Goal: Contribute content

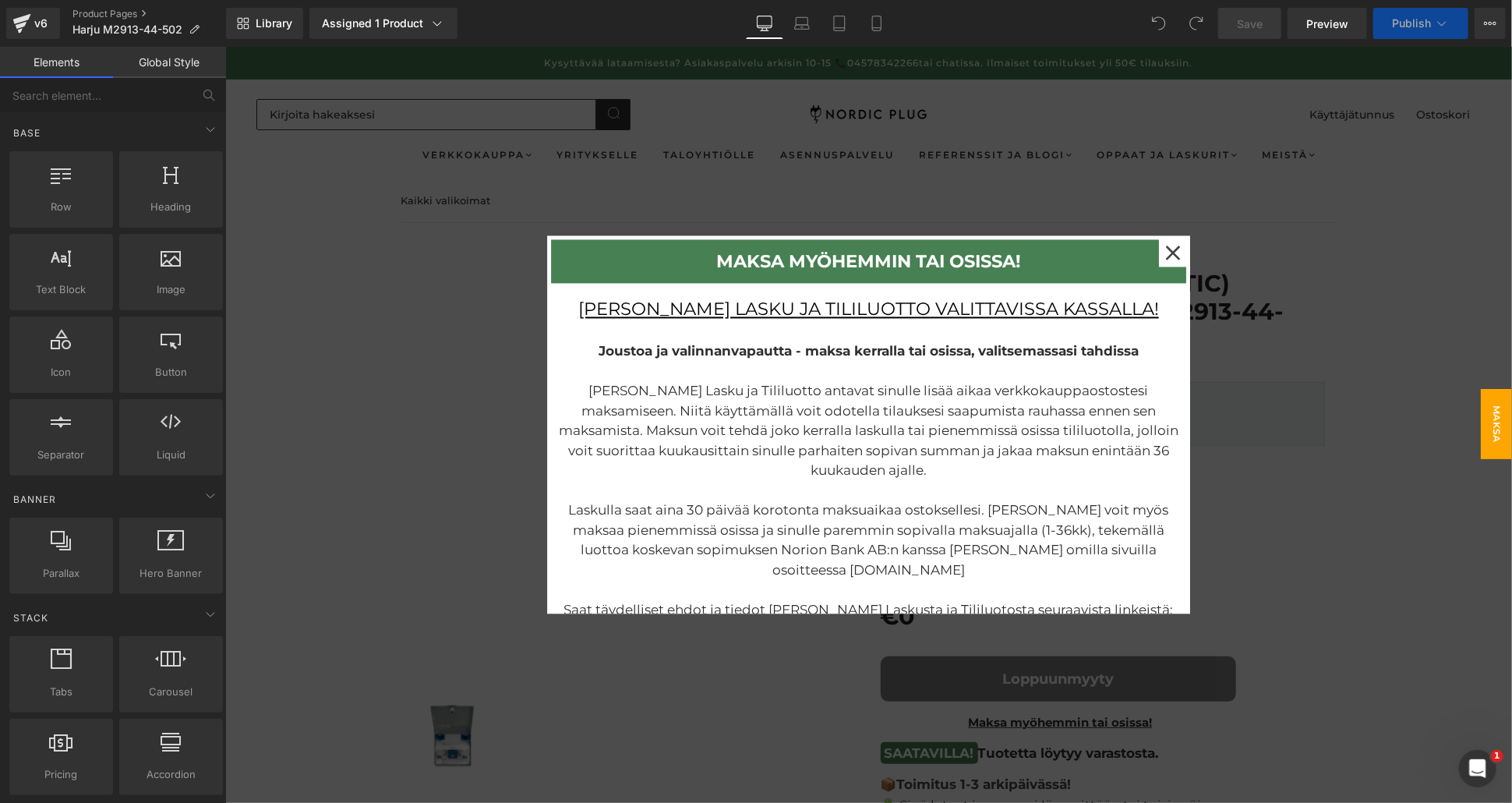
click at [1328, 293] on div at bounding box center [868, 424] width 1287 height 756
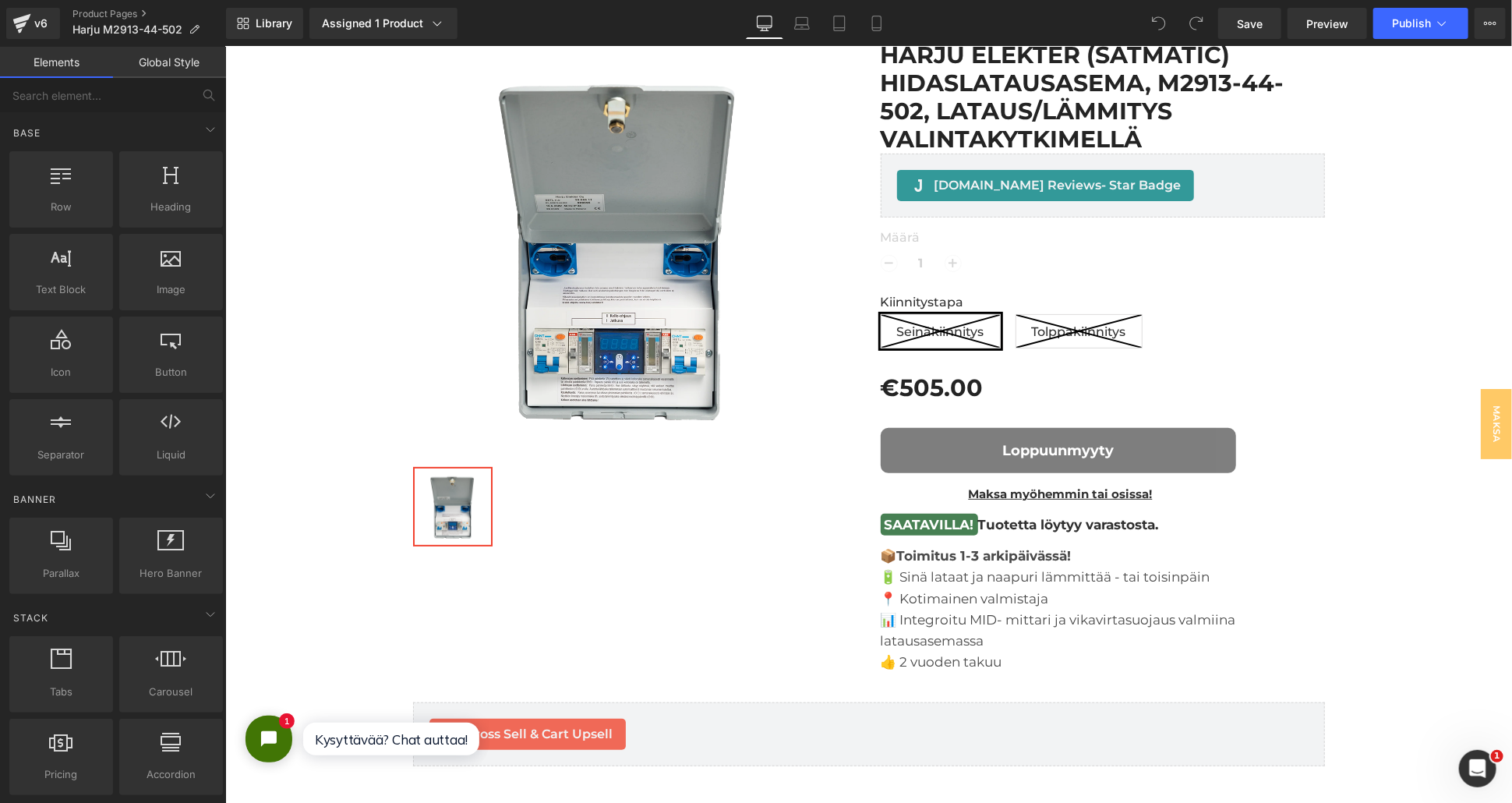
scroll to position [259, 0]
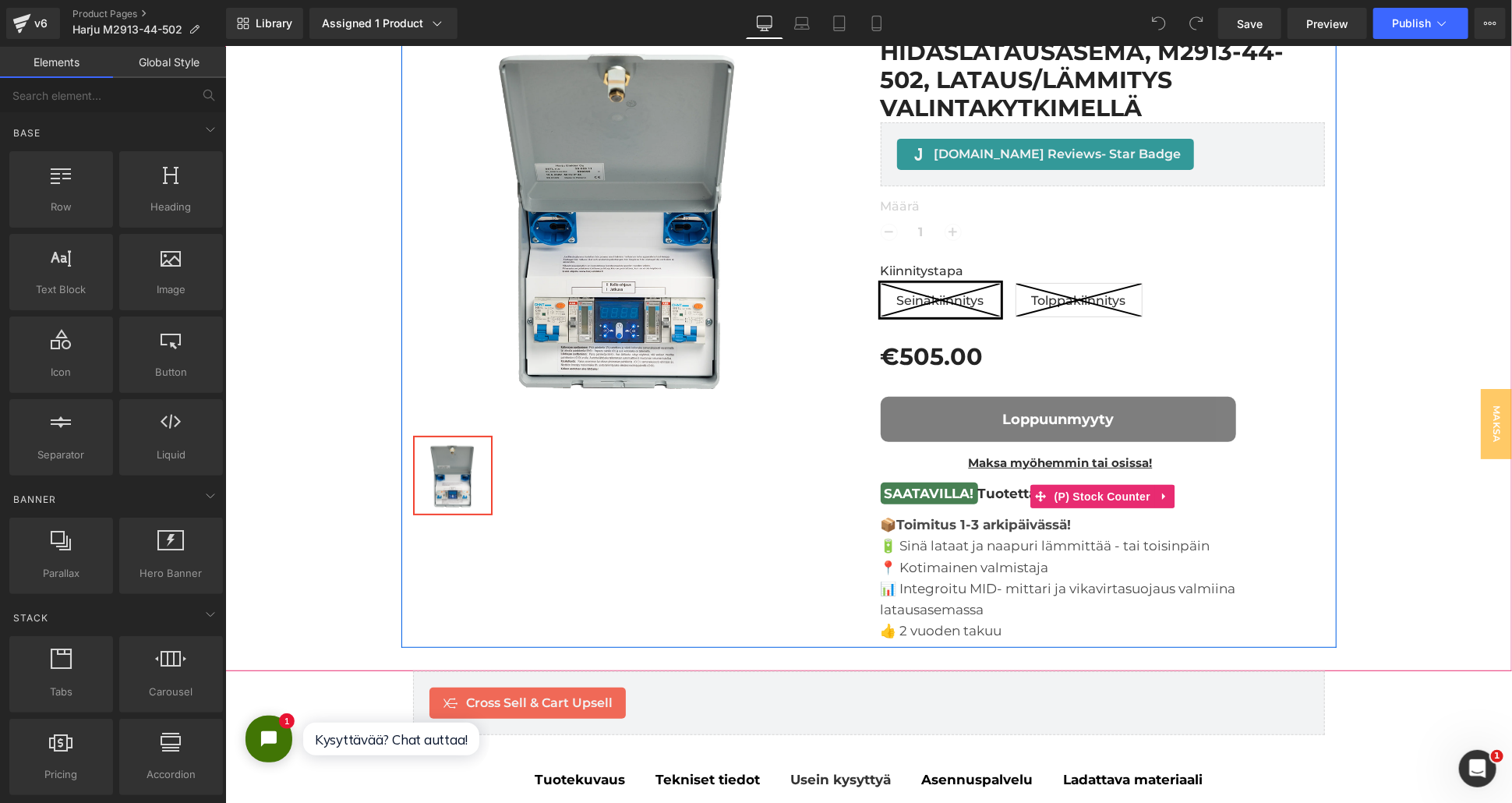
click at [939, 485] on mark "SAATAVILLA!" at bounding box center [928, 492] width 98 height 22
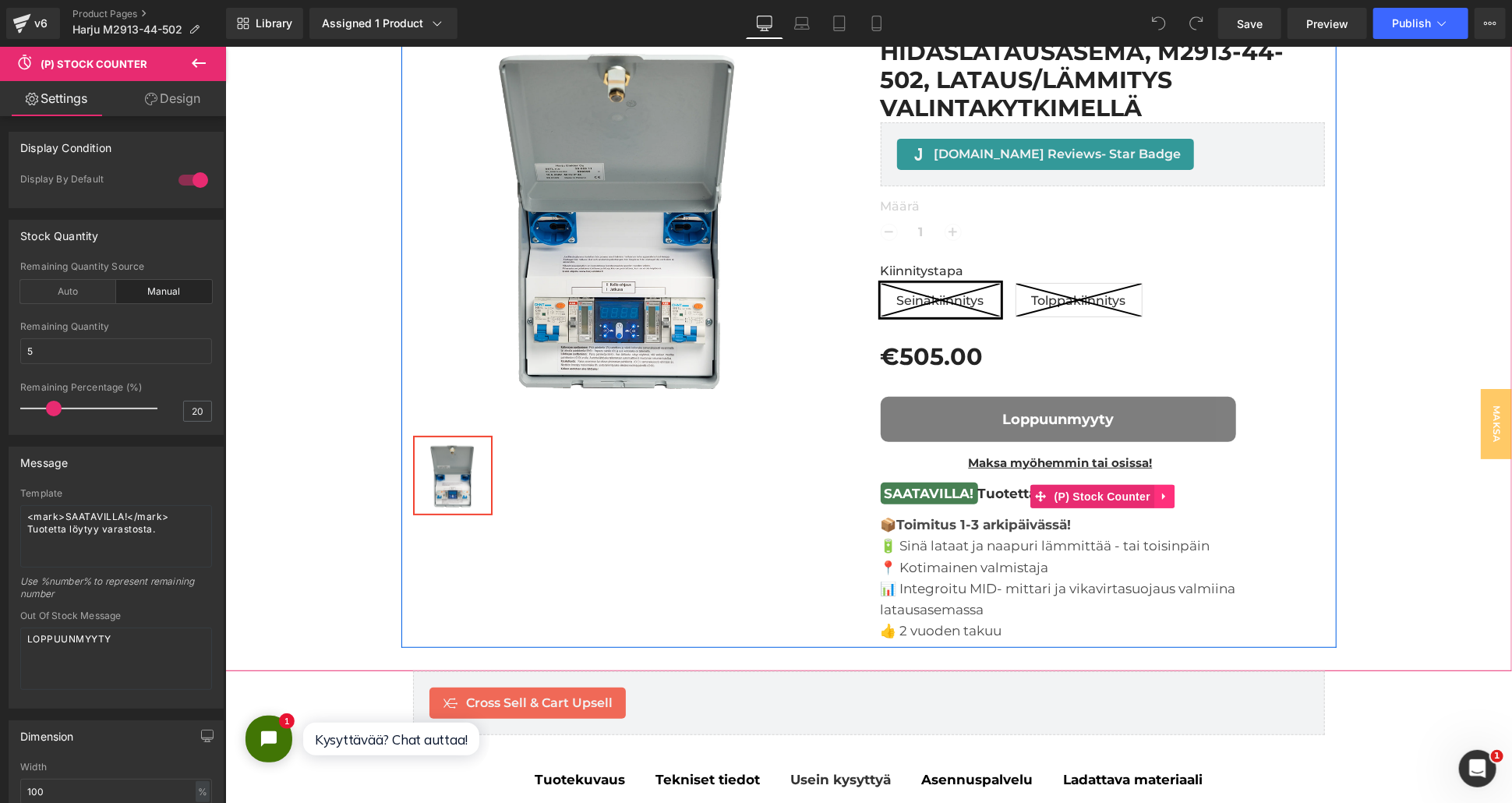
click at [1158, 491] on icon at bounding box center [1163, 495] width 11 height 12
click at [1168, 492] on icon at bounding box center [1173, 495] width 11 height 11
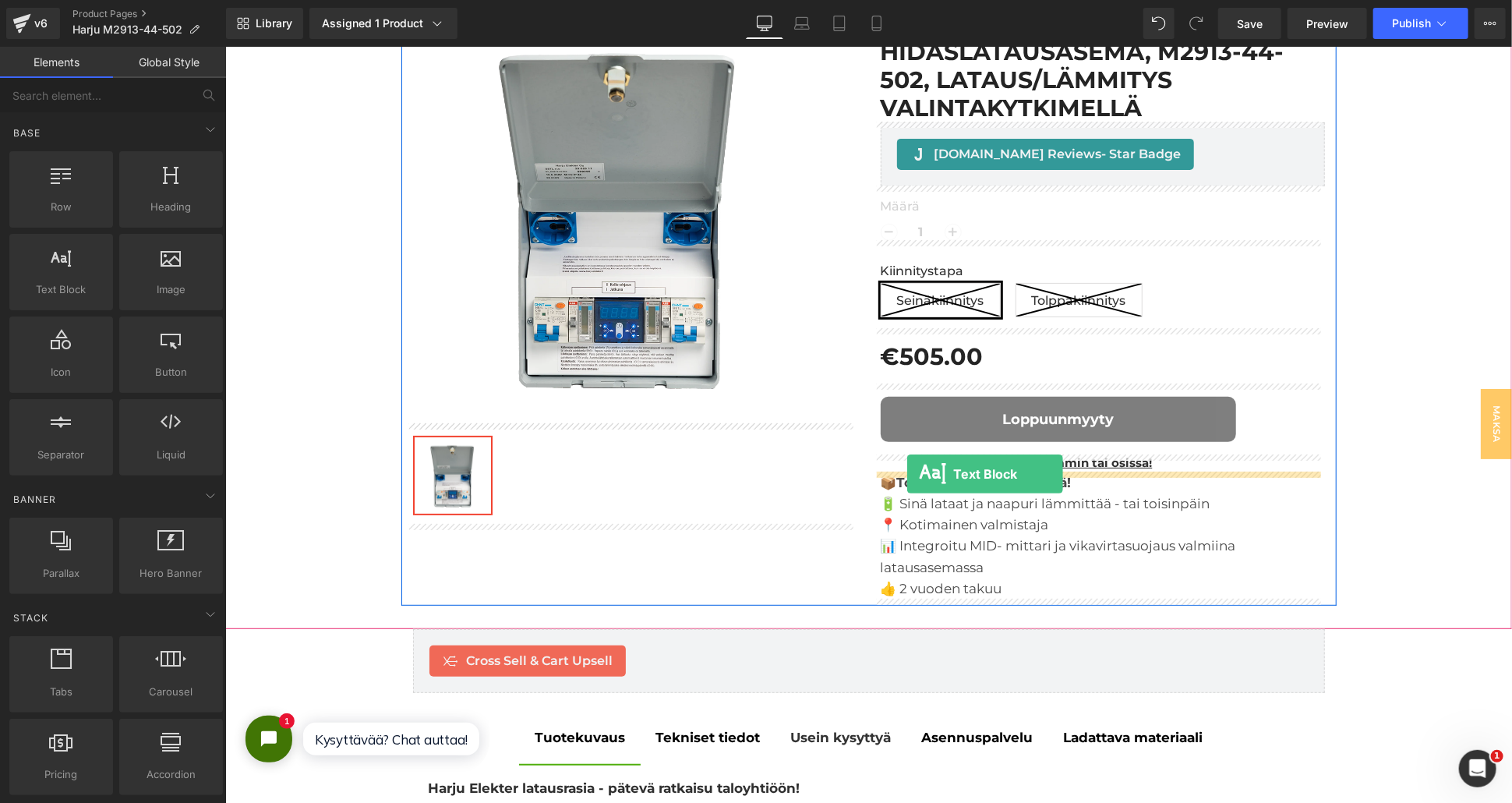
drag, startPoint x: 294, startPoint y: 321, endPoint x: 906, endPoint y: 473, distance: 630.6
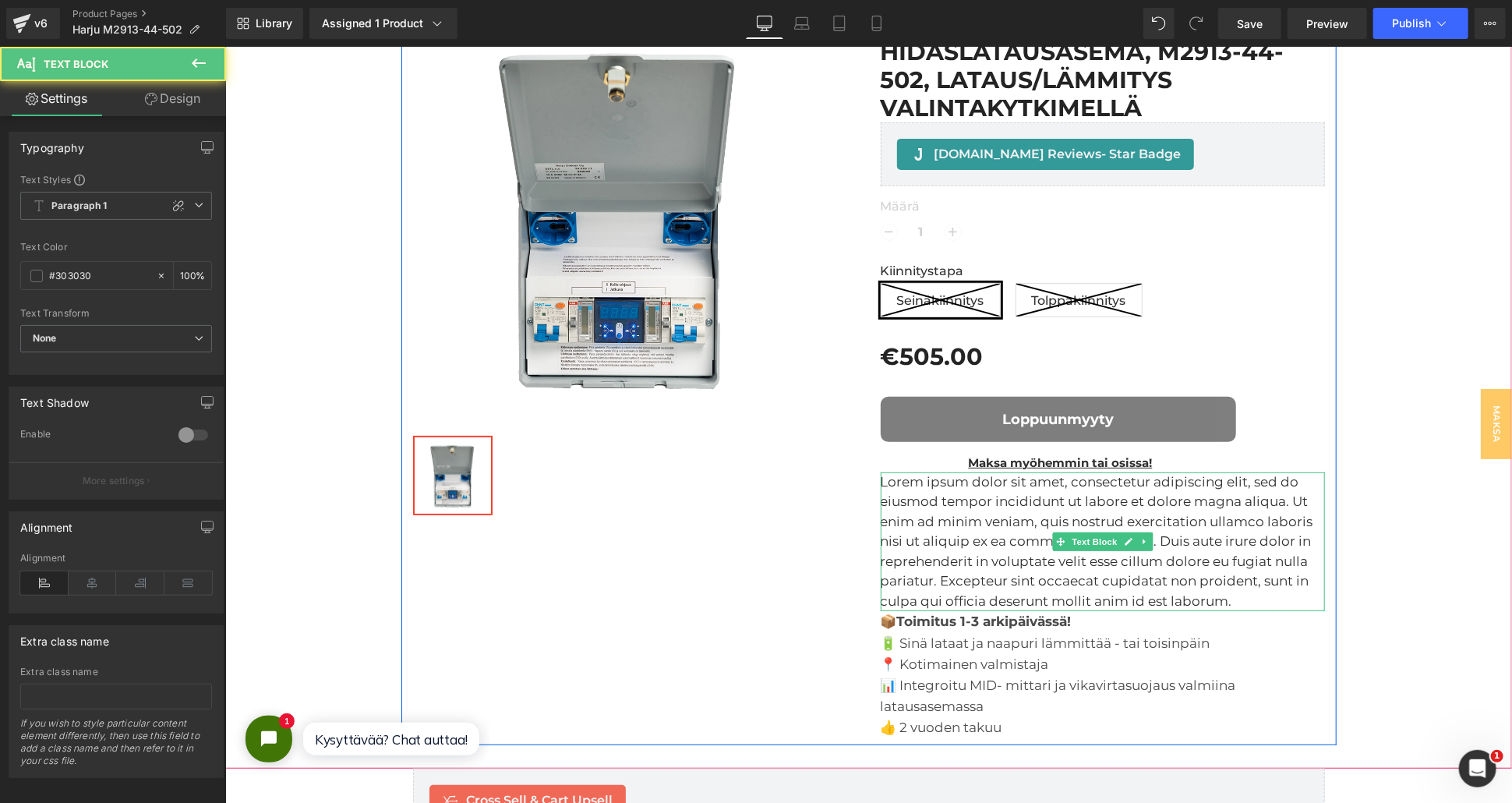
click at [908, 503] on p "Lorem ipsum dolor sit amet, consectetur adipiscing elit, sed do eiusmod tempor …" at bounding box center [1102, 541] width 444 height 139
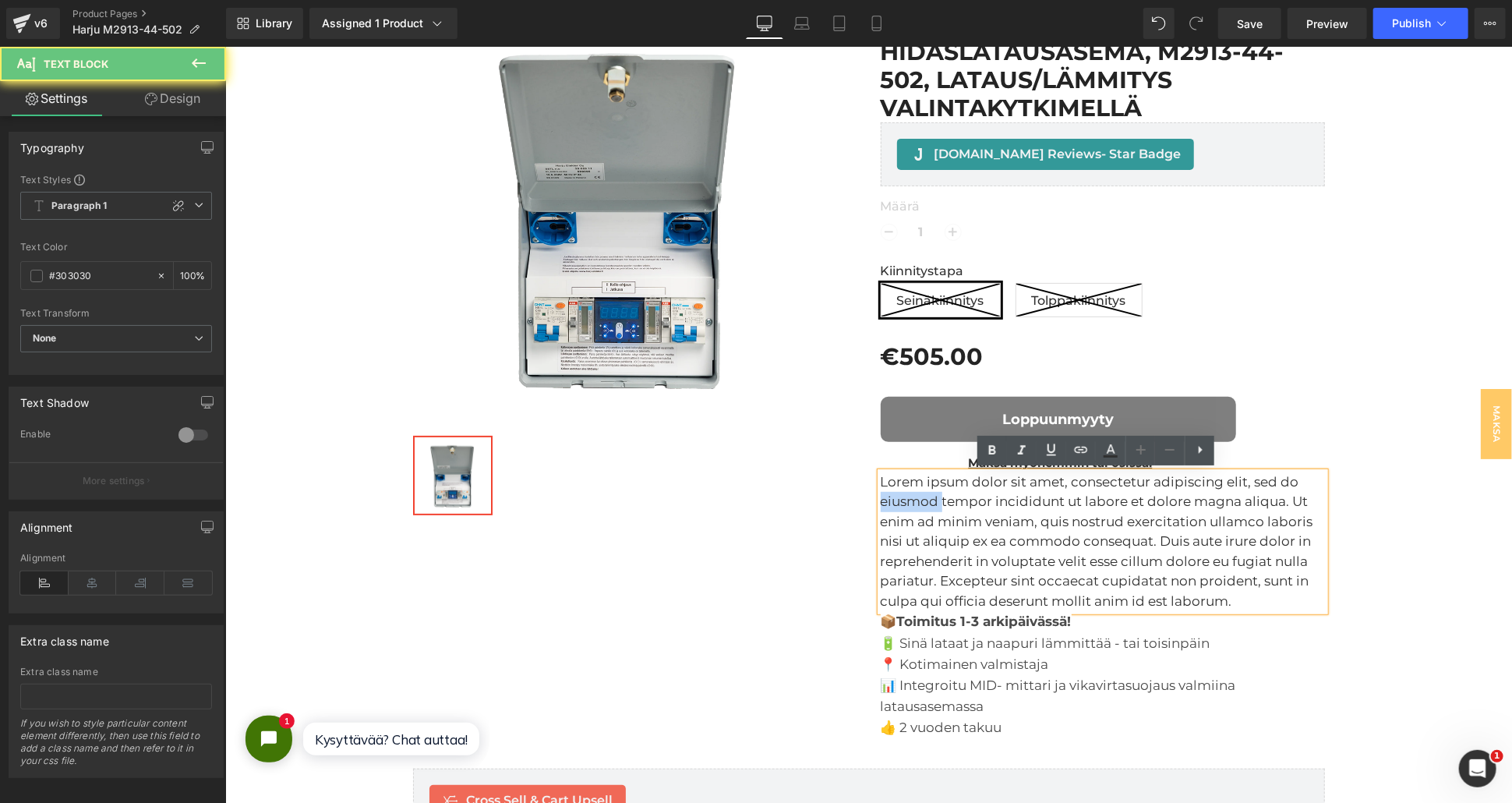
click at [908, 503] on p "Lorem ipsum dolor sit amet, consectetur adipiscing elit, sed do eiusmod tempor …" at bounding box center [1102, 541] width 444 height 139
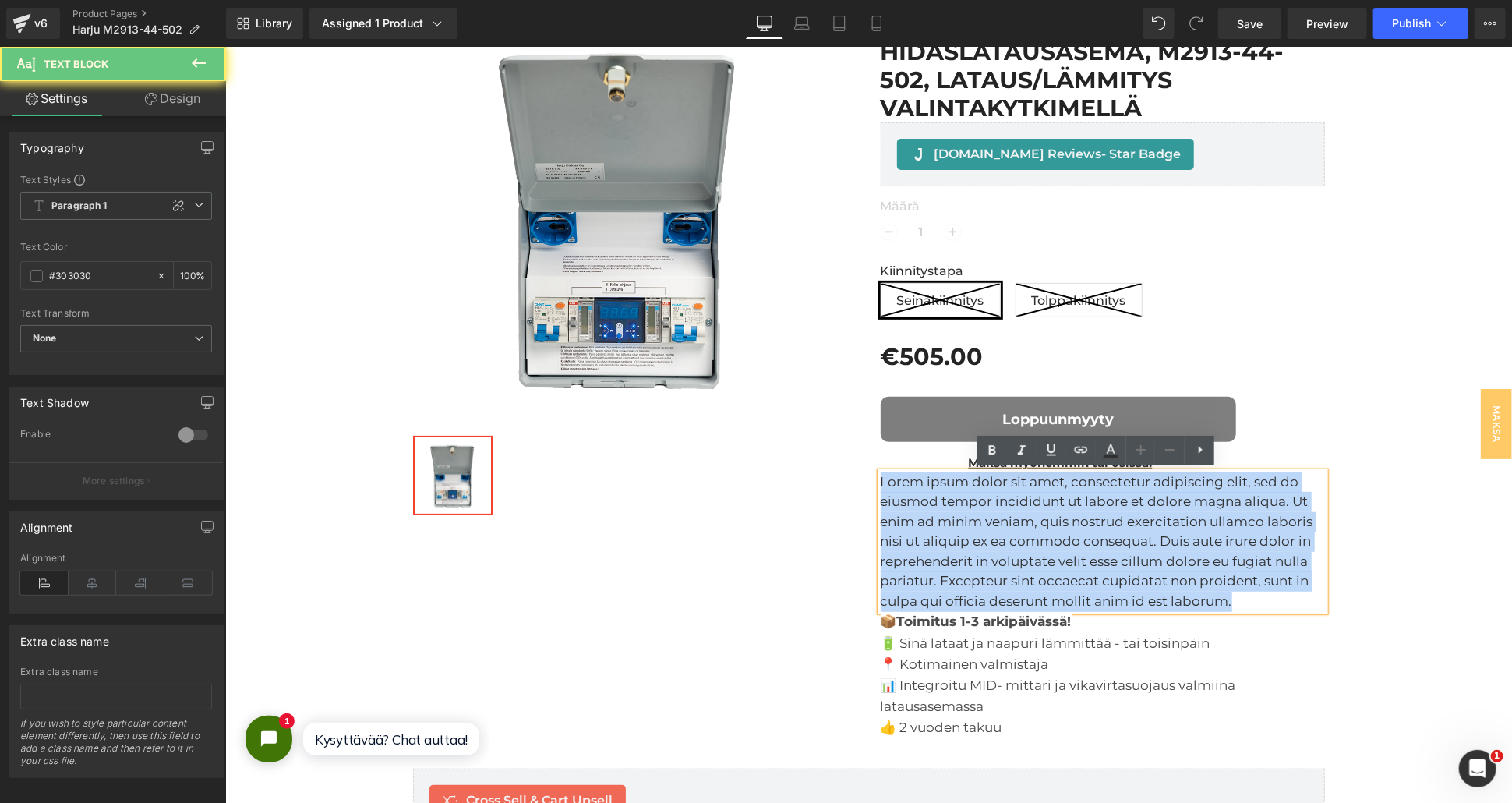
click at [908, 503] on p "Lorem ipsum dolor sit amet, consectetur adipiscing elit, sed do eiusmod tempor …" at bounding box center [1102, 541] width 444 height 139
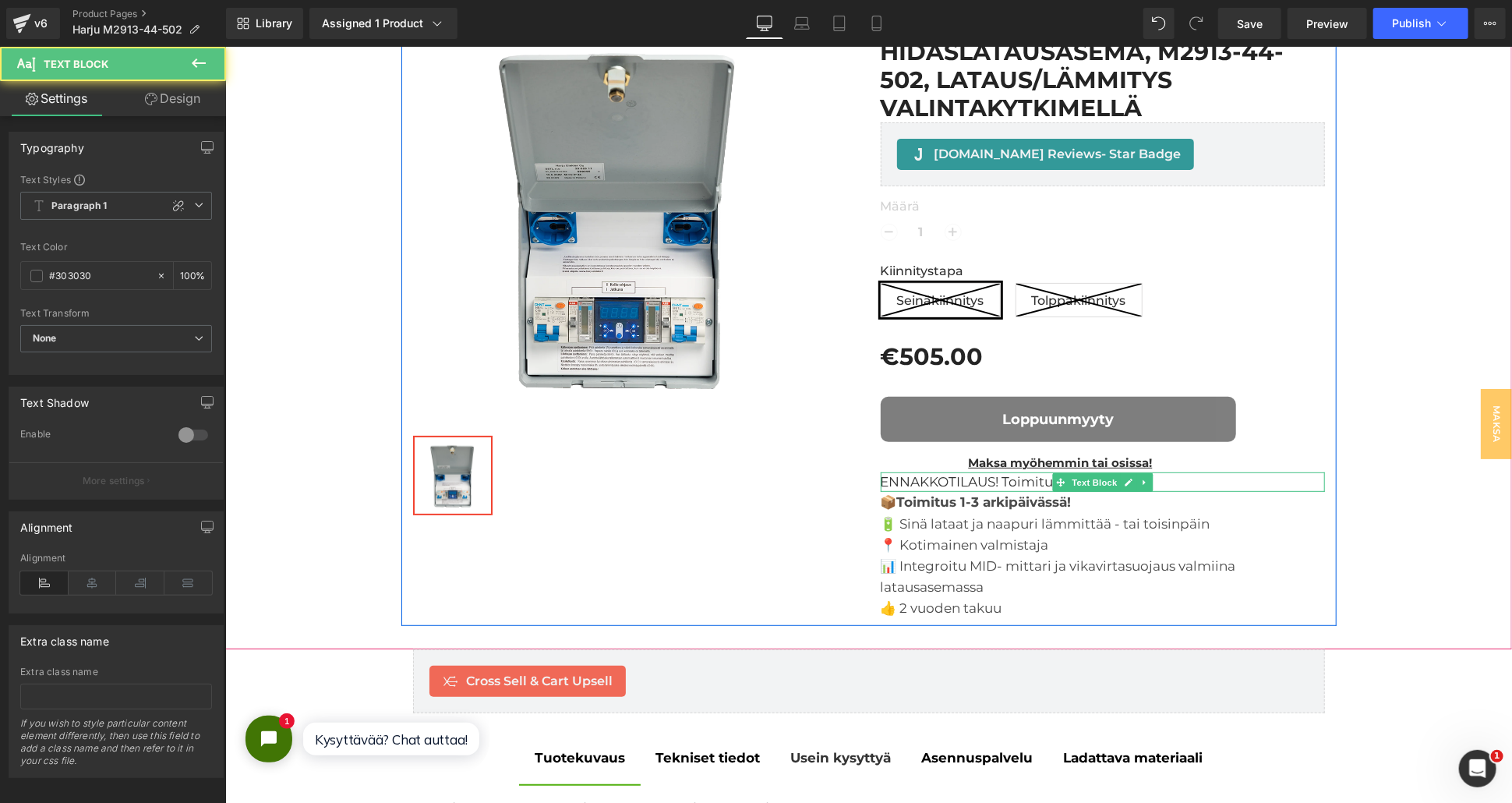
click at [1160, 482] on p "ENNAKKOTILAUS! Toimitukset jatkuvat" at bounding box center [1102, 481] width 444 height 21
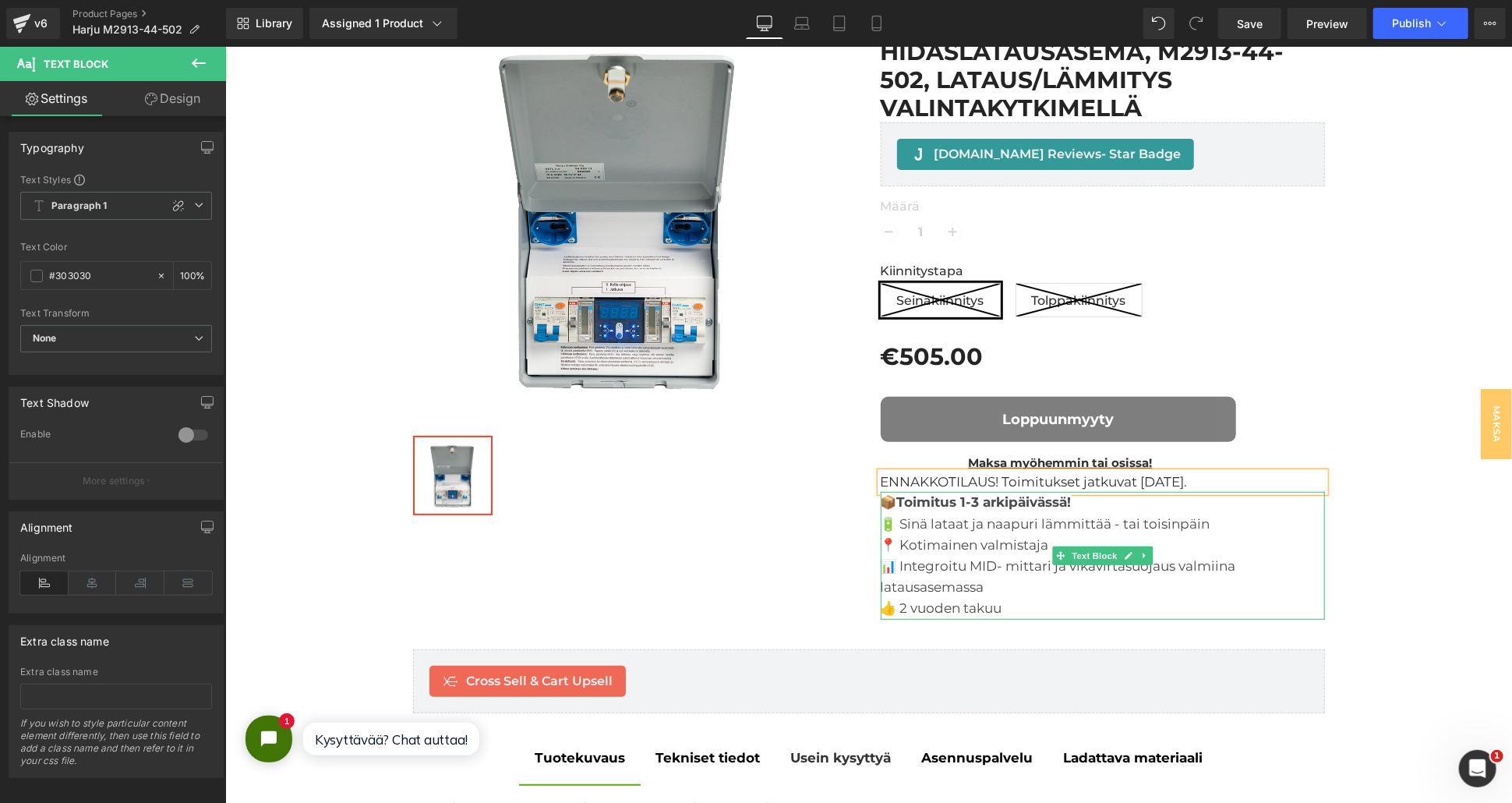
click at [1069, 499] on div "📦 Toimitus 1-3 arkipäivässä! 🔋 Sinä lataat ja naapuri lämmittää - tai toisinpäi…" at bounding box center [1102, 554] width 444 height 127
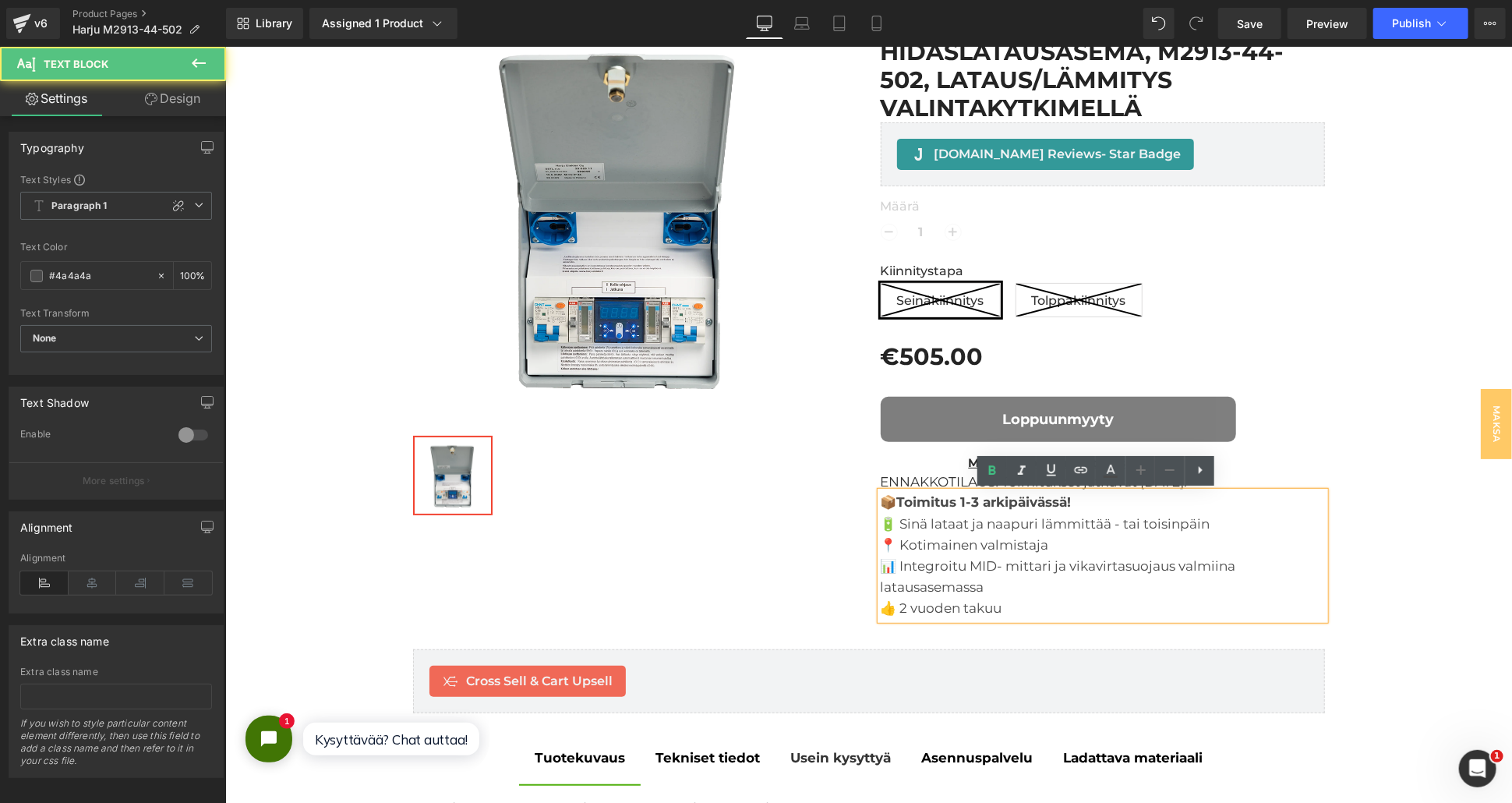
click at [1071, 502] on div "📦 Toimitus 1-3 arkipäivässä! 🔋 Sinä lataat ja naapuri lämmittää - tai toisinpäi…" at bounding box center [1102, 554] width 444 height 127
drag, startPoint x: 1071, startPoint y: 499, endPoint x: 899, endPoint y: 505, distance: 172.1
click at [899, 505] on div "📦 Toimitus 1-3 arkipäivässä! 🔋 Sinä lataat ja naapuri lämmittää - tai toisinpäi…" at bounding box center [1102, 554] width 444 height 127
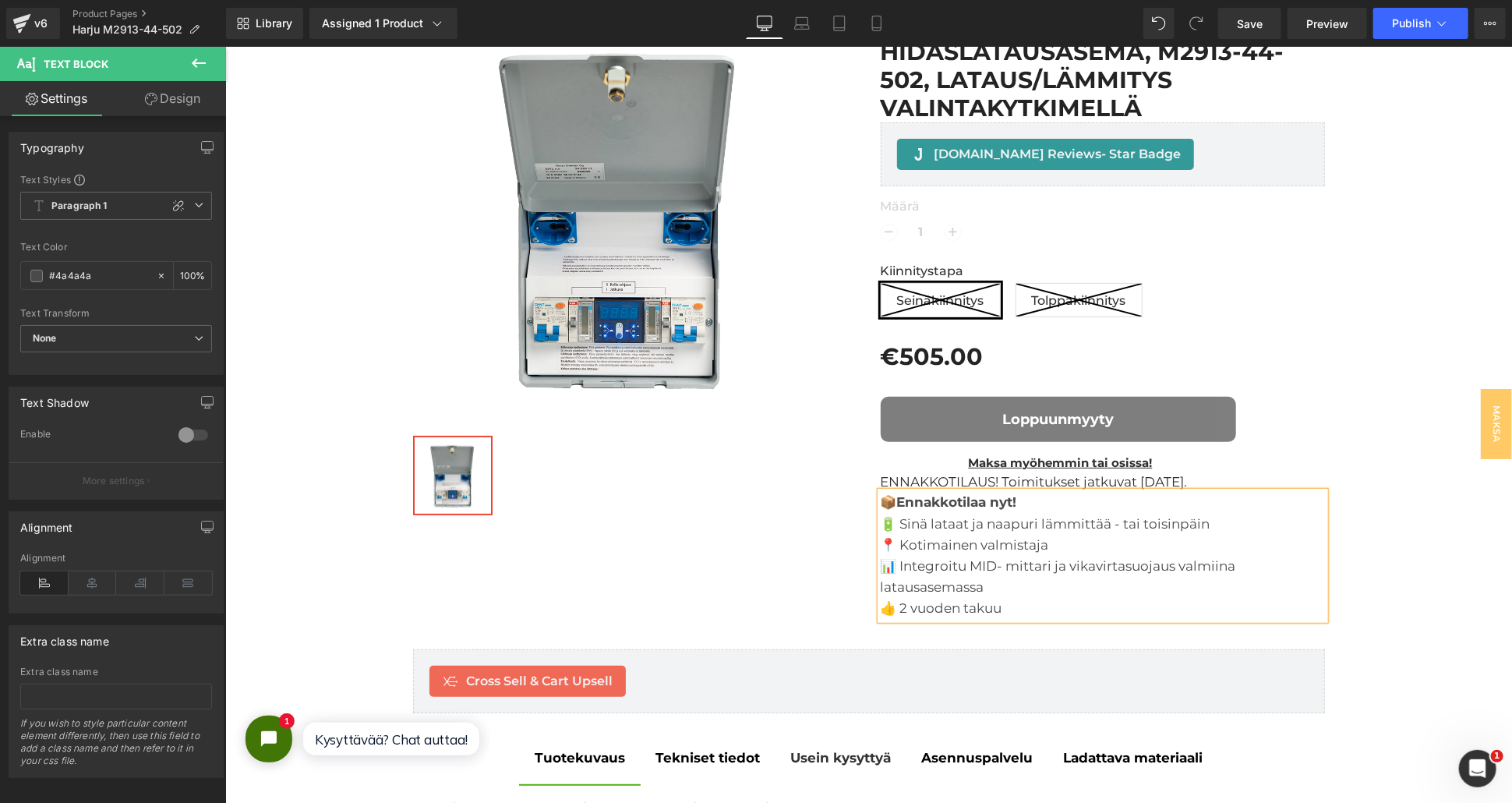
click at [1359, 480] on div "Sale Off (P) Image Row ‹ › (P) Image List Harju Elekter (Satmatic) hidaslatausa…" at bounding box center [867, 306] width 1271 height 639
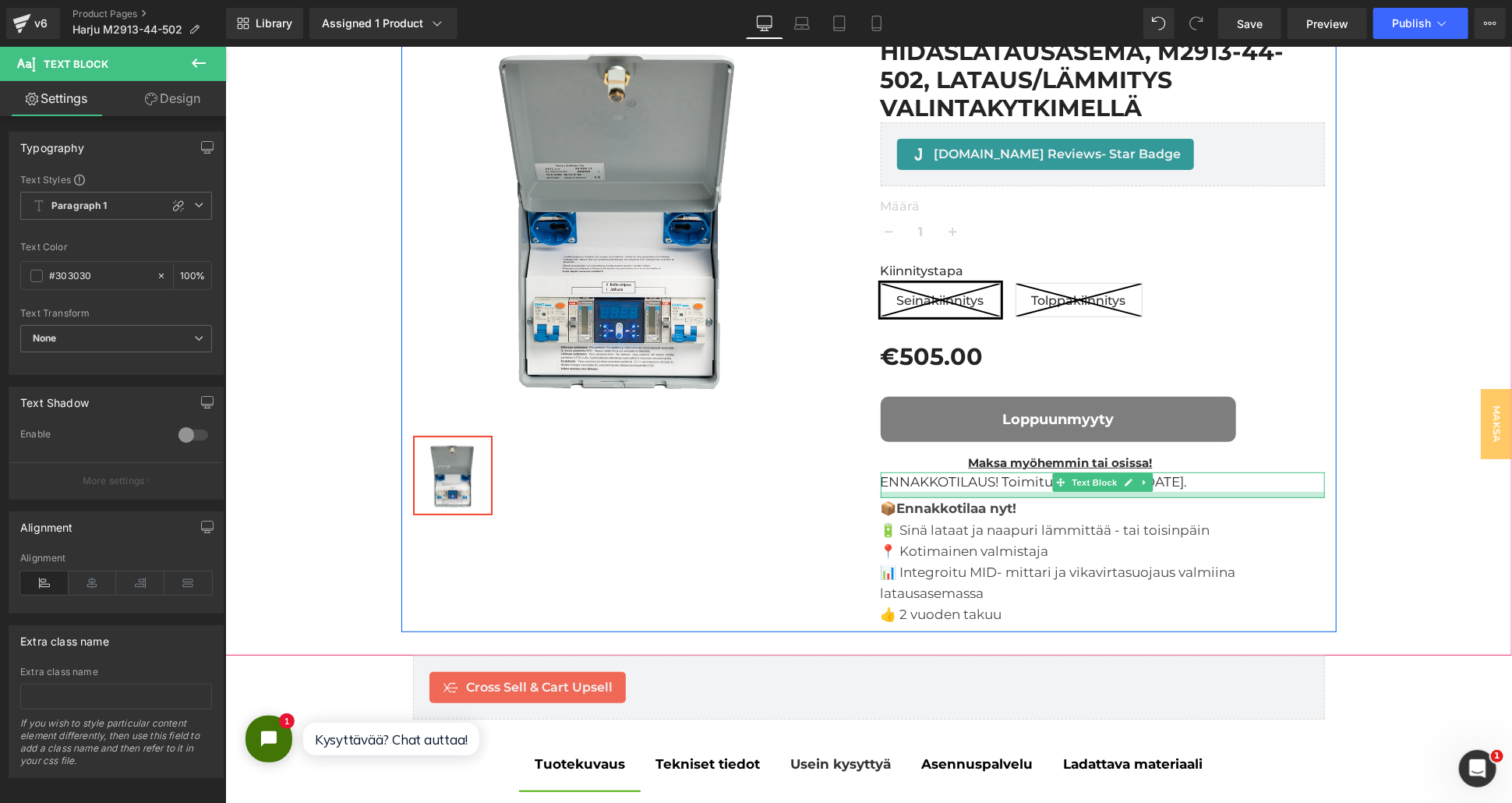
click at [1216, 494] on div at bounding box center [1102, 494] width 444 height 6
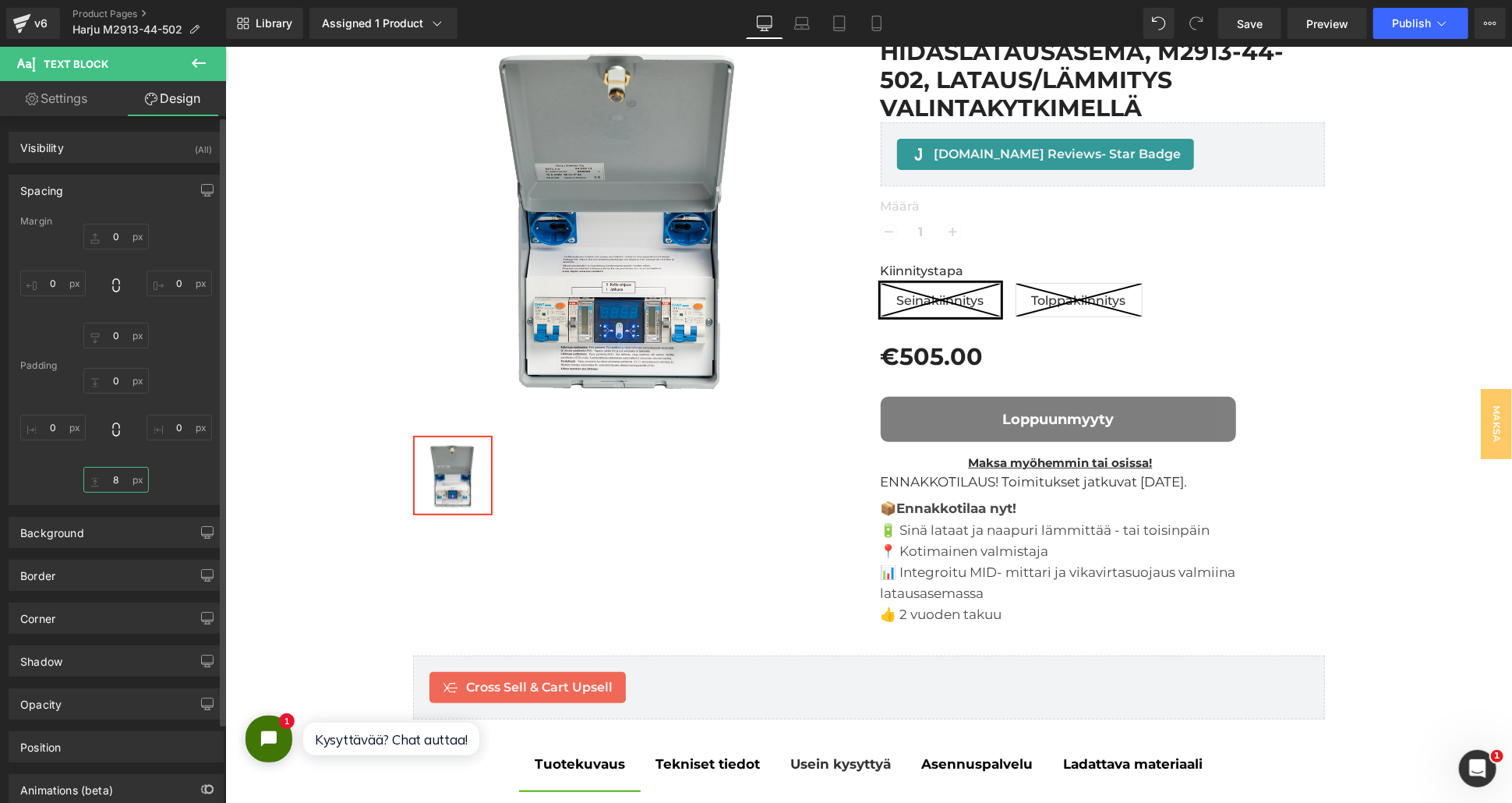
click at [113, 478] on input "8" at bounding box center [116, 479] width 65 height 26
type input "10"
click at [117, 377] on input "0" at bounding box center [116, 381] width 65 height 26
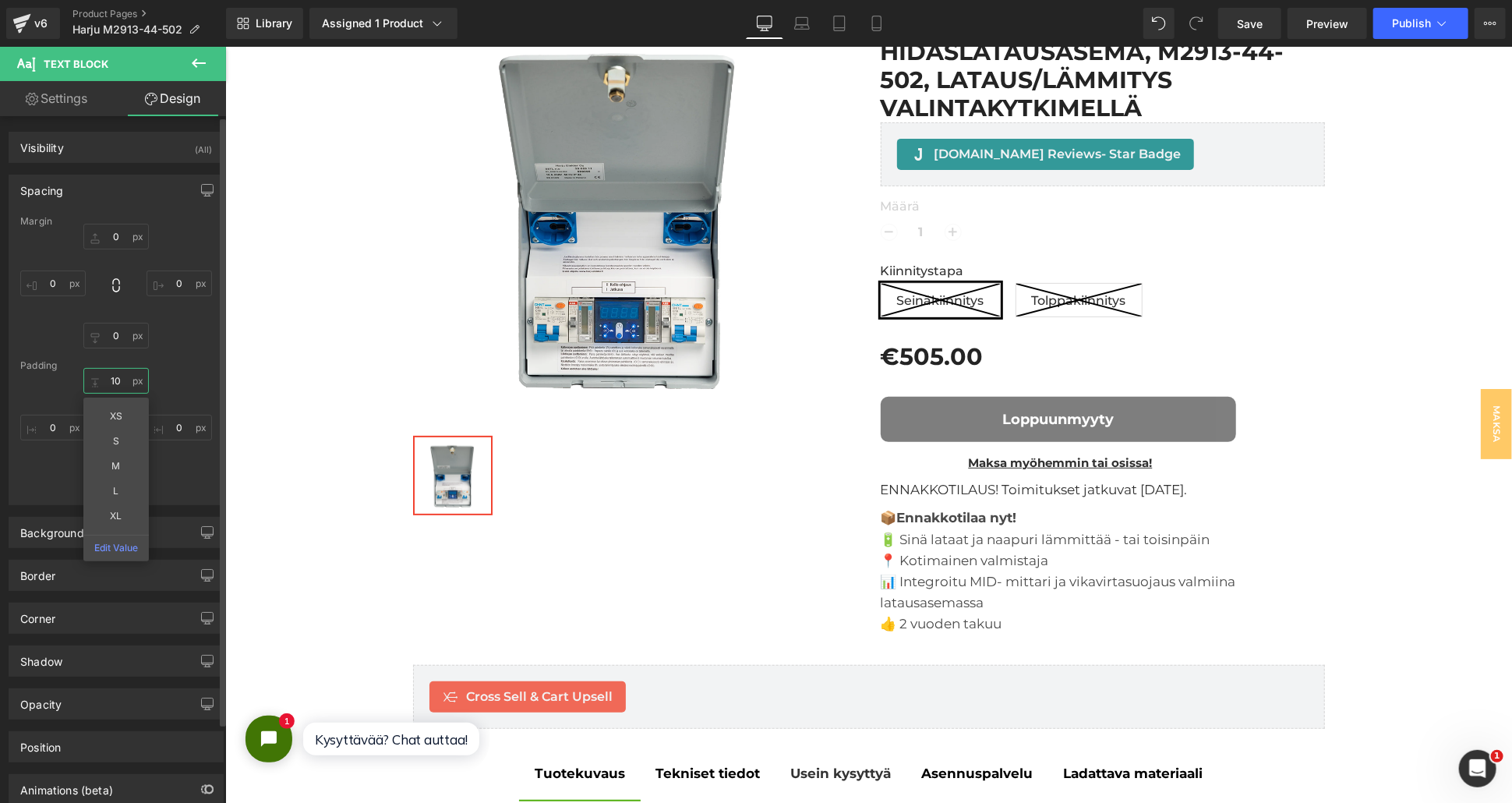
type input "10"
click at [185, 351] on div "Margin 0px 0 0px 0 0px 0 0px 0 [GEOGRAPHIC_DATA] 10 10 XS S M L XL Edit Value 0…" at bounding box center [115, 360] width 214 height 288
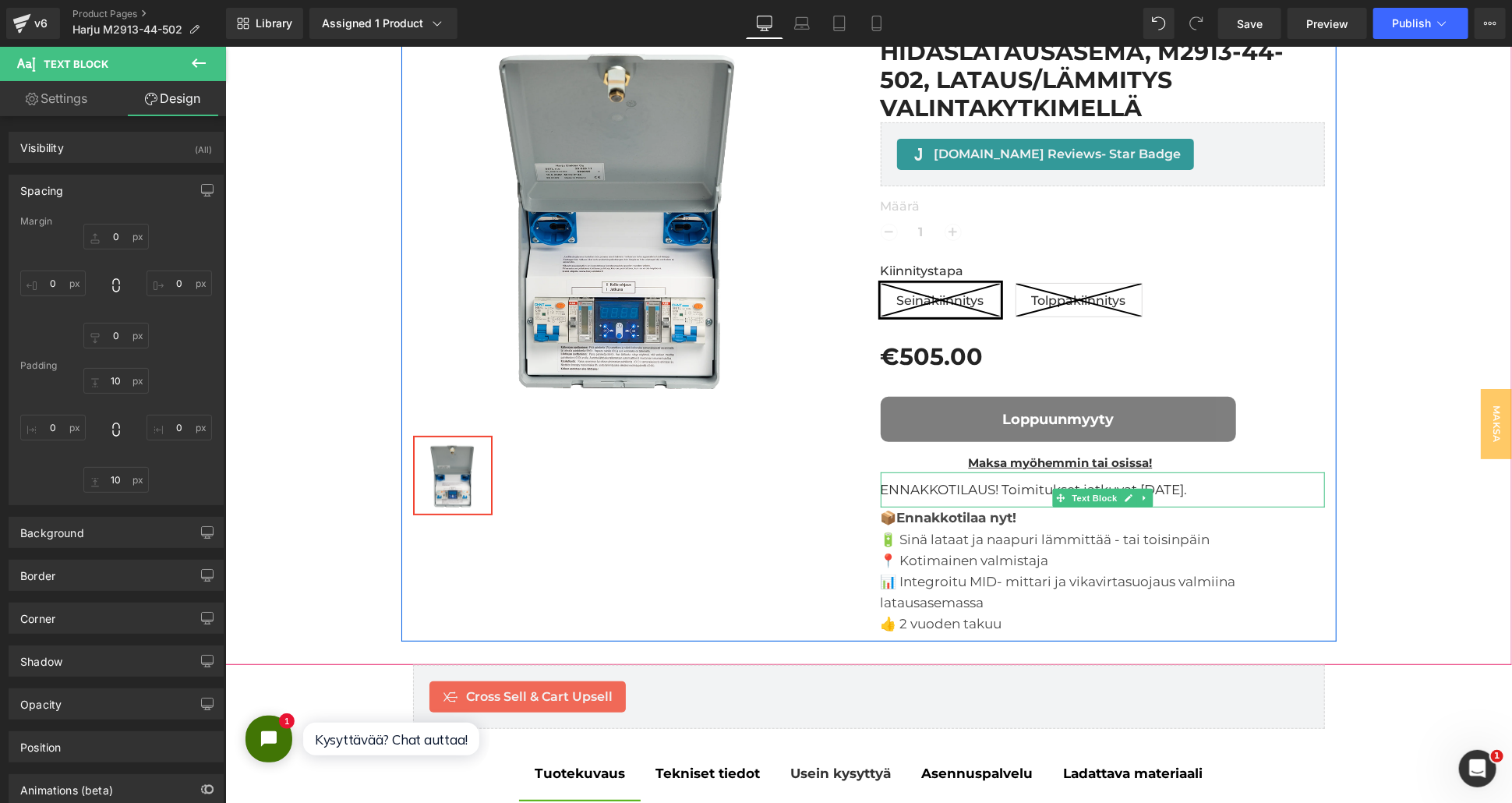
click at [926, 490] on p "ENNAKKOTILAUS! Toimitukset jatkuvat [DATE]." at bounding box center [1102, 489] width 444 height 21
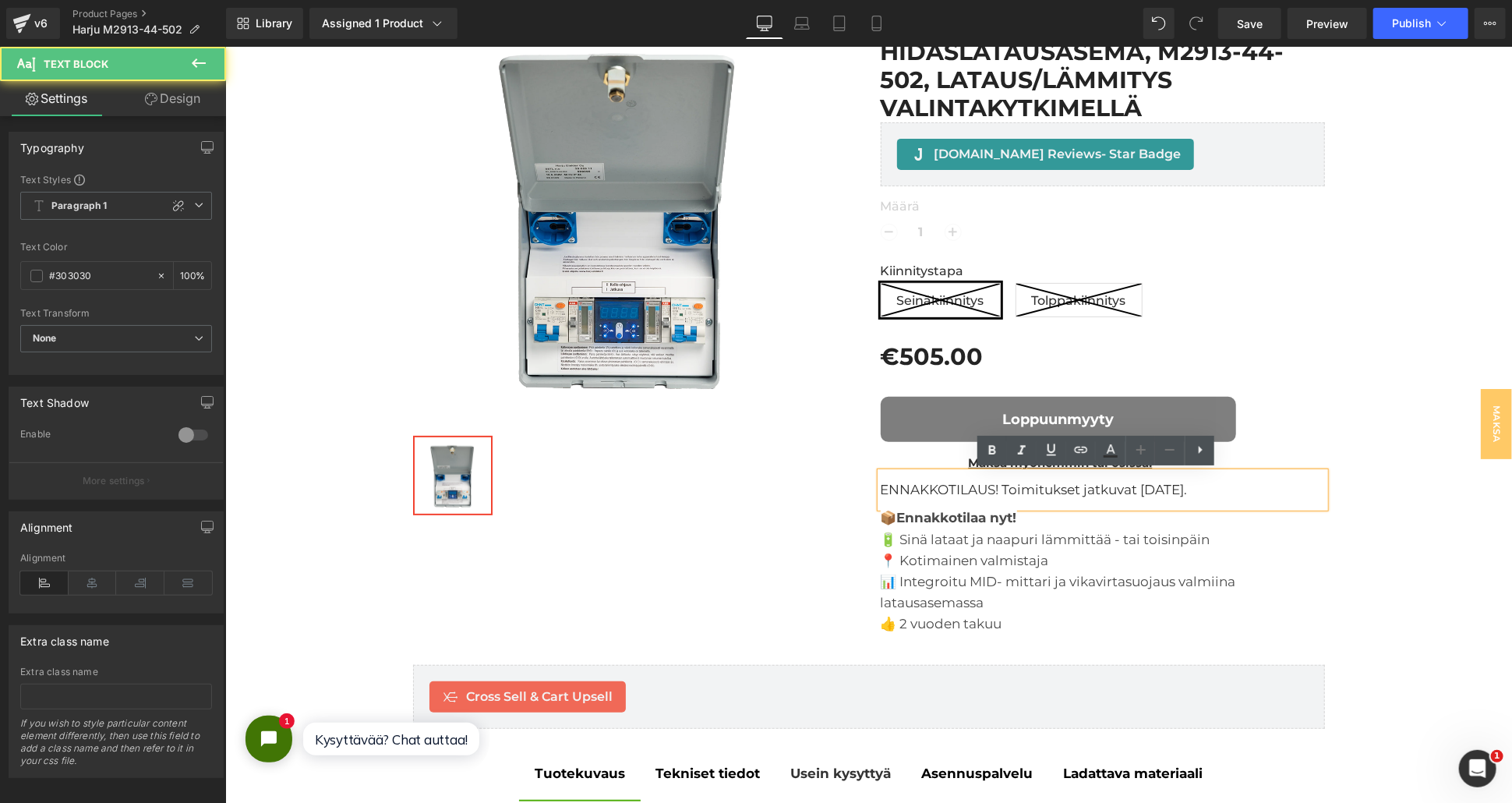
click at [929, 487] on p "ENNAKKOTILAUS! Toimitukset jatkuvat [DATE]." at bounding box center [1102, 489] width 444 height 21
click at [991, 452] on icon at bounding box center [991, 450] width 19 height 19
drag, startPoint x: 995, startPoint y: 487, endPoint x: 871, endPoint y: 492, distance: 124.1
click at [880, 492] on div "ENNAKKOTILAUS ! Toimitukset jatkuvat [DATE]." at bounding box center [1102, 489] width 444 height 36
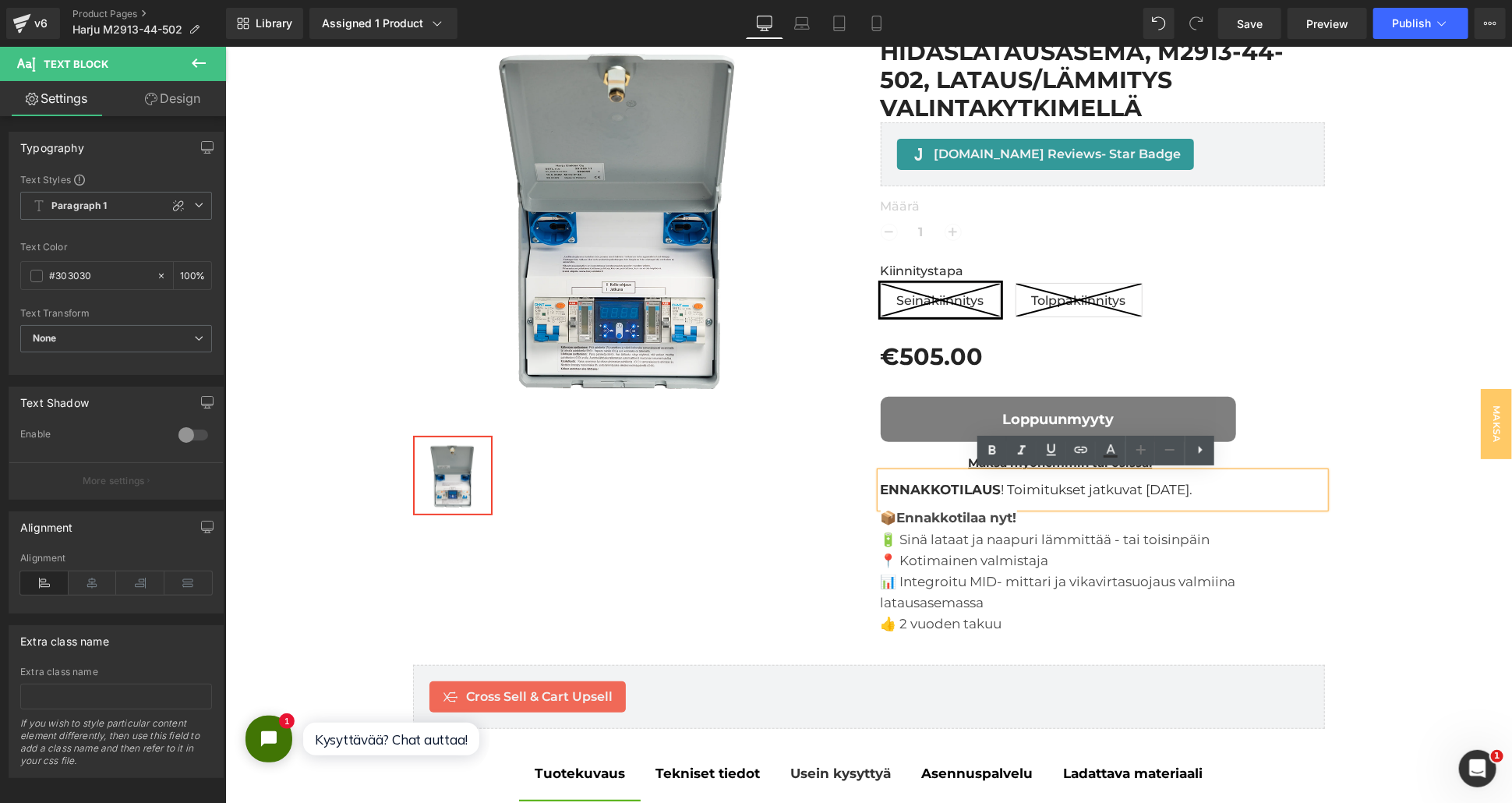
click at [963, 484] on strong "ENNAKKOTILAUS" at bounding box center [940, 489] width 120 height 16
drag, startPoint x: 994, startPoint y: 487, endPoint x: 874, endPoint y: 491, distance: 120.1
click at [880, 491] on p "ENNAKKOTILAUS ! Toimitukset jatkuvat [DATE]." at bounding box center [1102, 489] width 444 height 21
drag, startPoint x: 997, startPoint y: 481, endPoint x: 867, endPoint y: 484, distance: 130.0
click at [868, 484] on div "Harju Elekter (Satmatic) hidaslatausasema, M2913-44-502, lataus/lämmitys valint…" at bounding box center [1102, 322] width 468 height 625
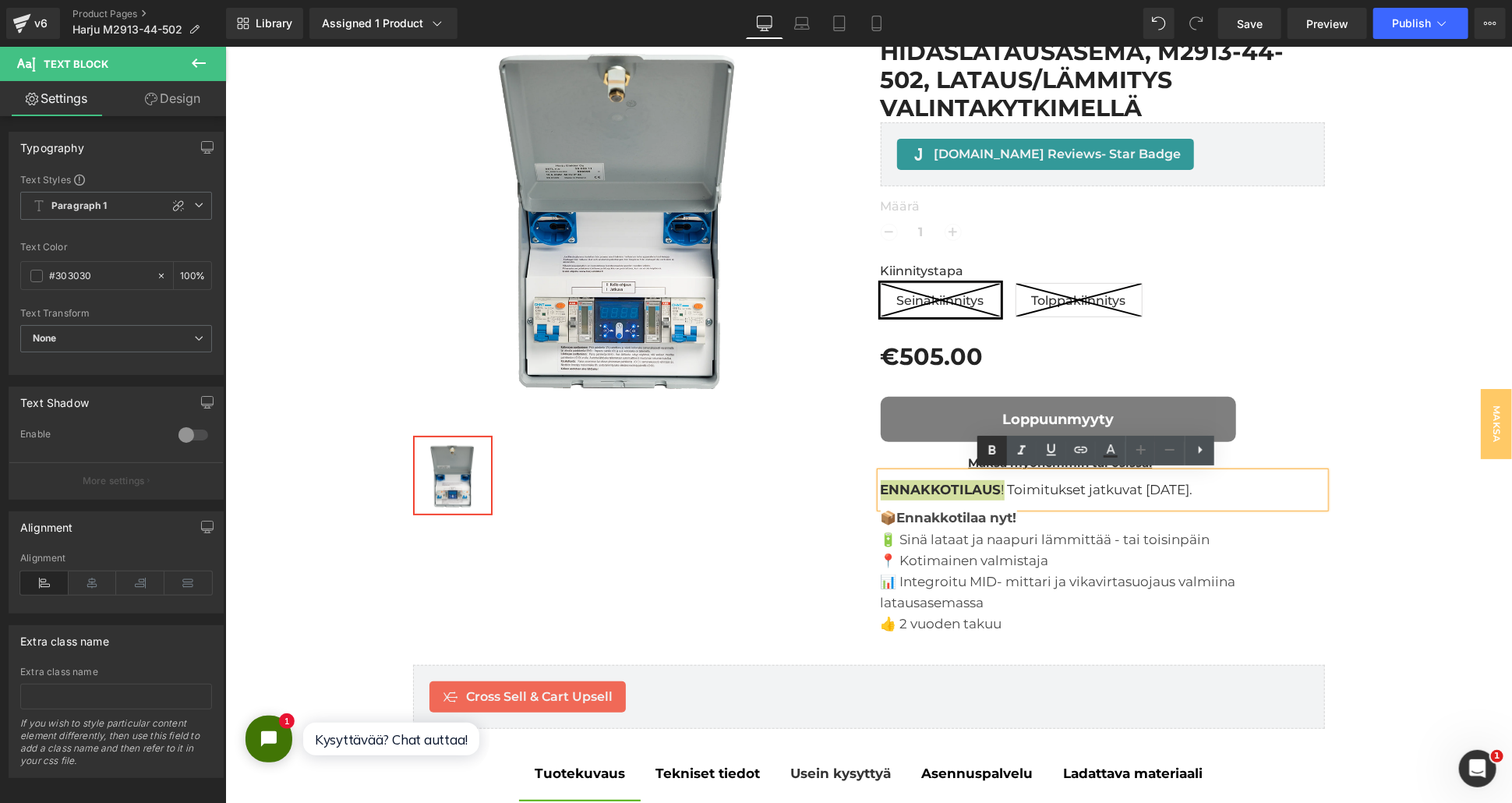
click at [986, 455] on icon at bounding box center [991, 450] width 19 height 19
click at [1083, 498] on p "ENNAKKOTILAUS! Toimitukset jatkuvat [DATE]." at bounding box center [1102, 489] width 444 height 21
drag, startPoint x: 1222, startPoint y: 491, endPoint x: 814, endPoint y: 493, distance: 408.0
click at [814, 493] on div "Sale Off (P) Image Row ‹ › (P) Image List Harju Elekter (Satmatic) hidaslatausa…" at bounding box center [868, 314] width 935 height 655
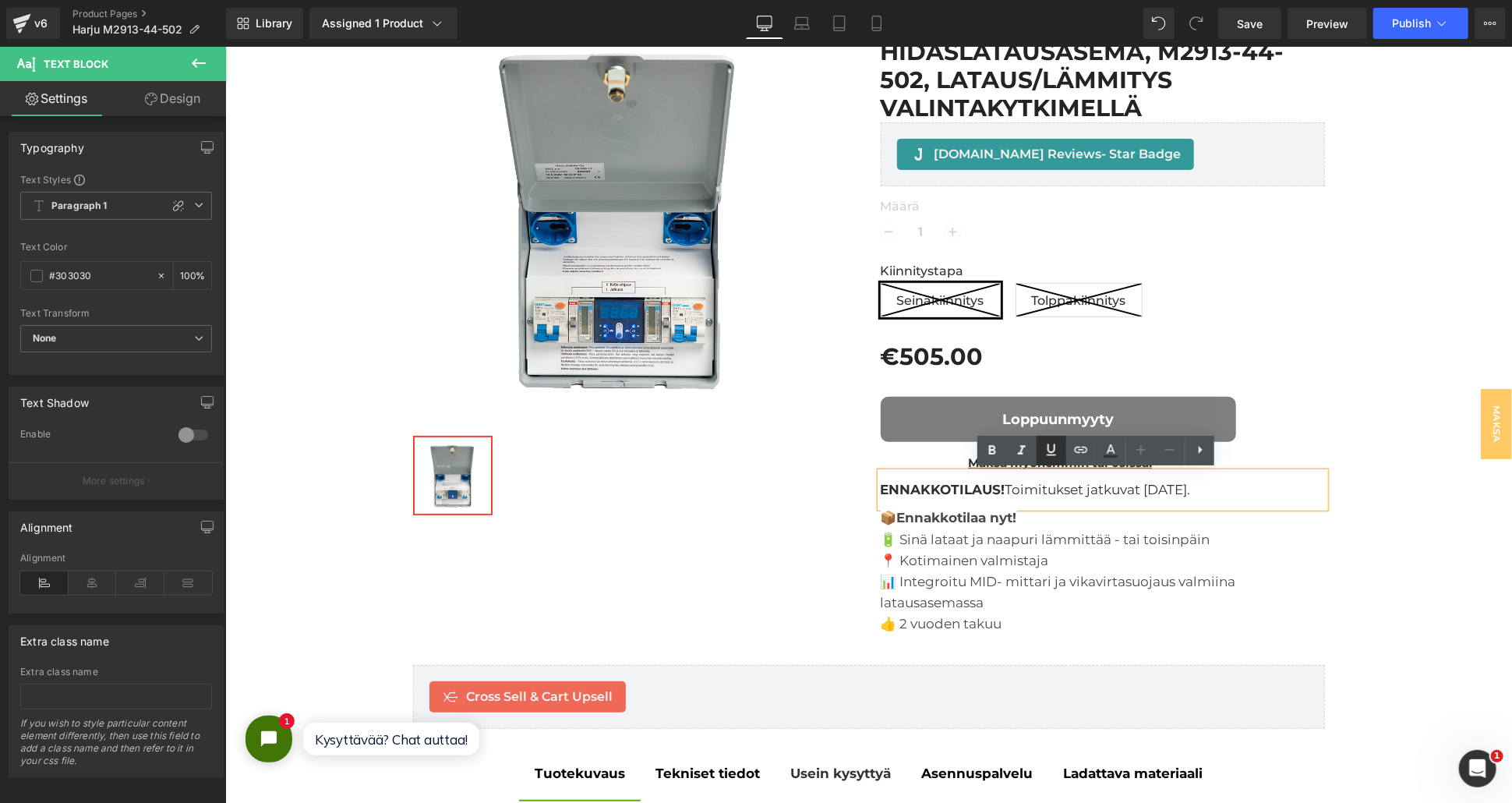
click at [1060, 455] on link at bounding box center [1051, 451] width 30 height 30
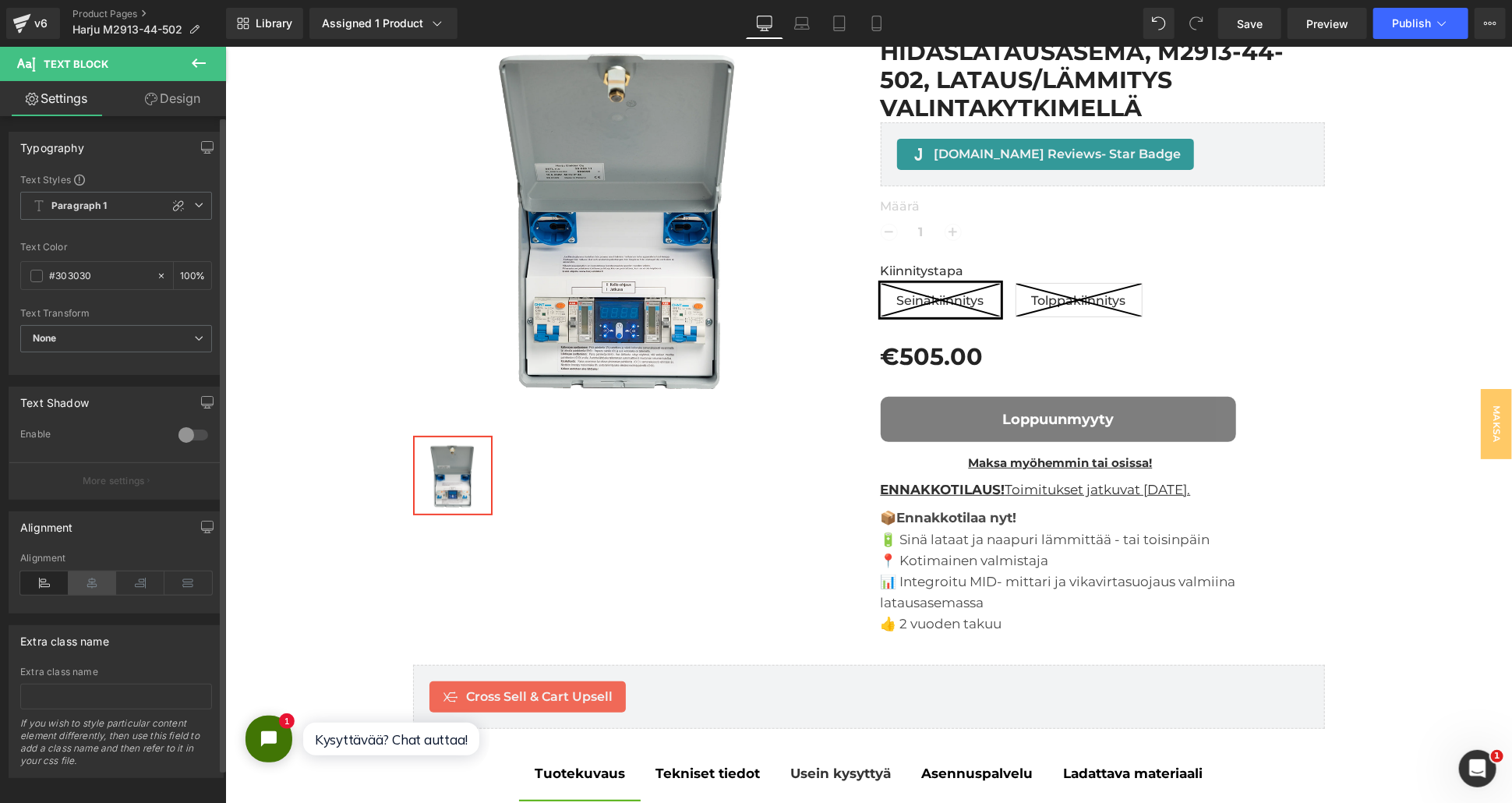
click at [81, 580] on icon at bounding box center [93, 583] width 48 height 24
click at [35, 585] on icon at bounding box center [44, 583] width 48 height 24
click at [1249, 21] on span "Save" at bounding box center [1250, 24] width 26 height 17
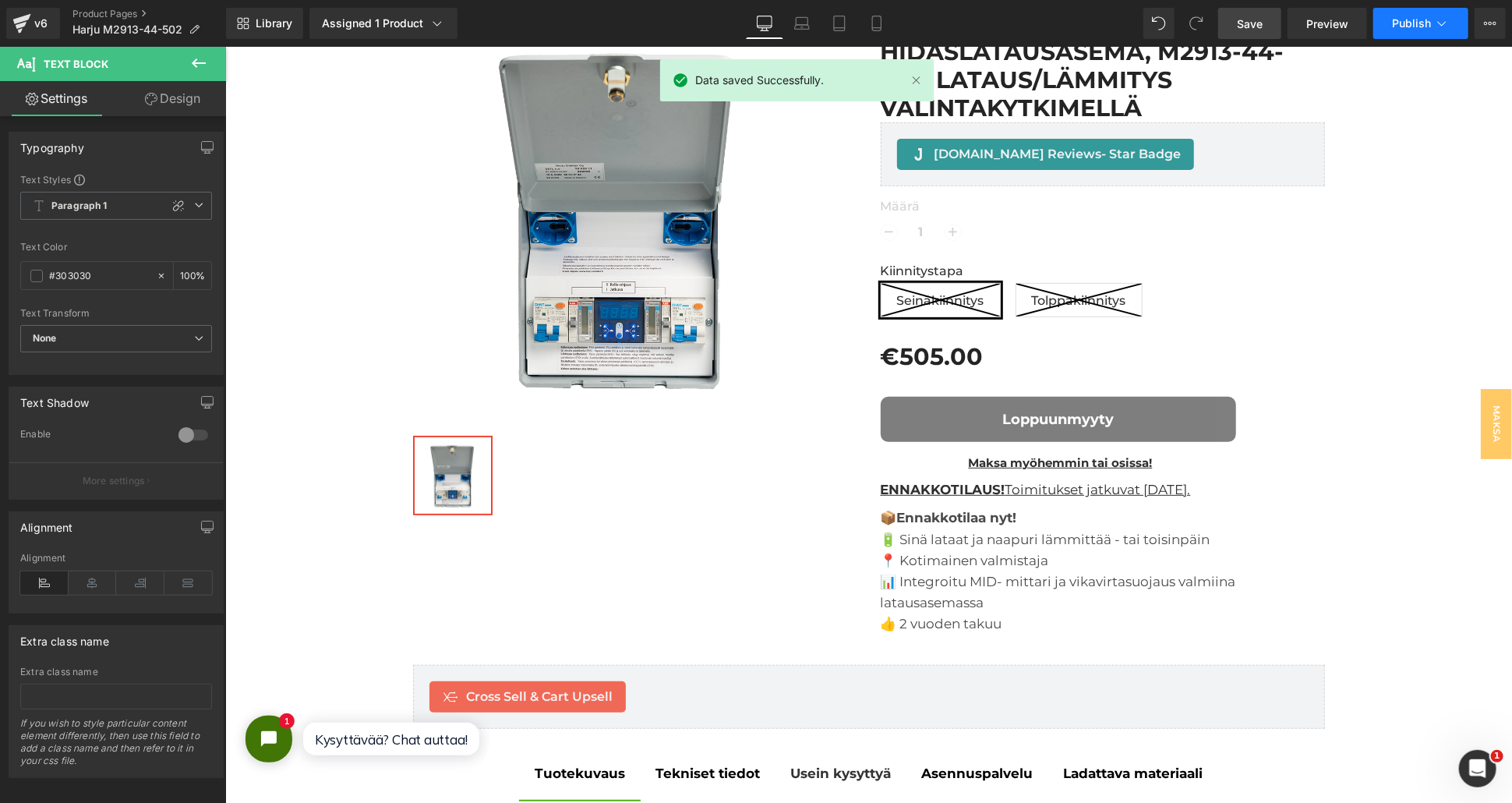
click at [1399, 21] on span "Publish" at bounding box center [1411, 23] width 39 height 13
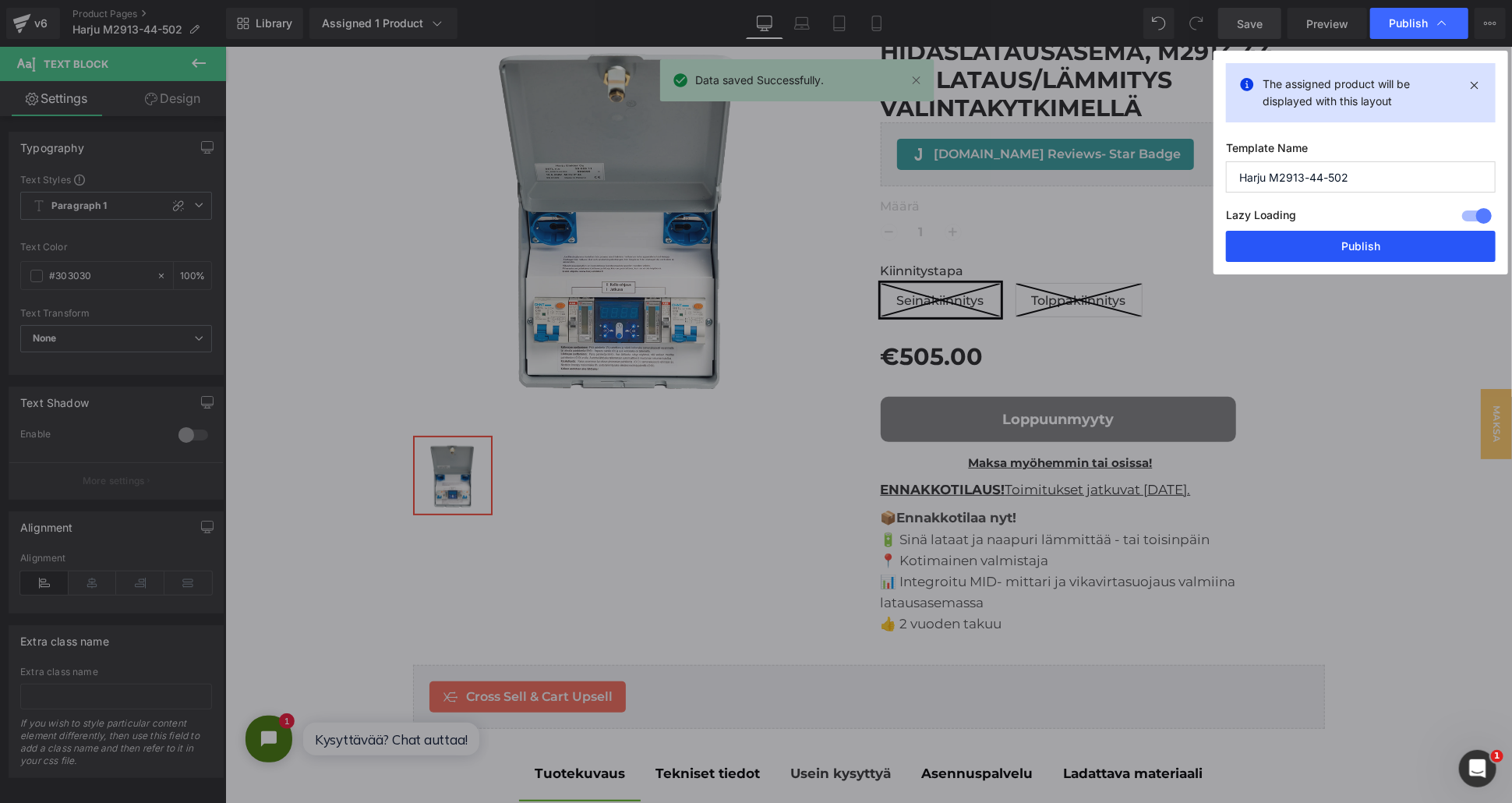
click at [1294, 254] on button "Publish" at bounding box center [1360, 247] width 269 height 32
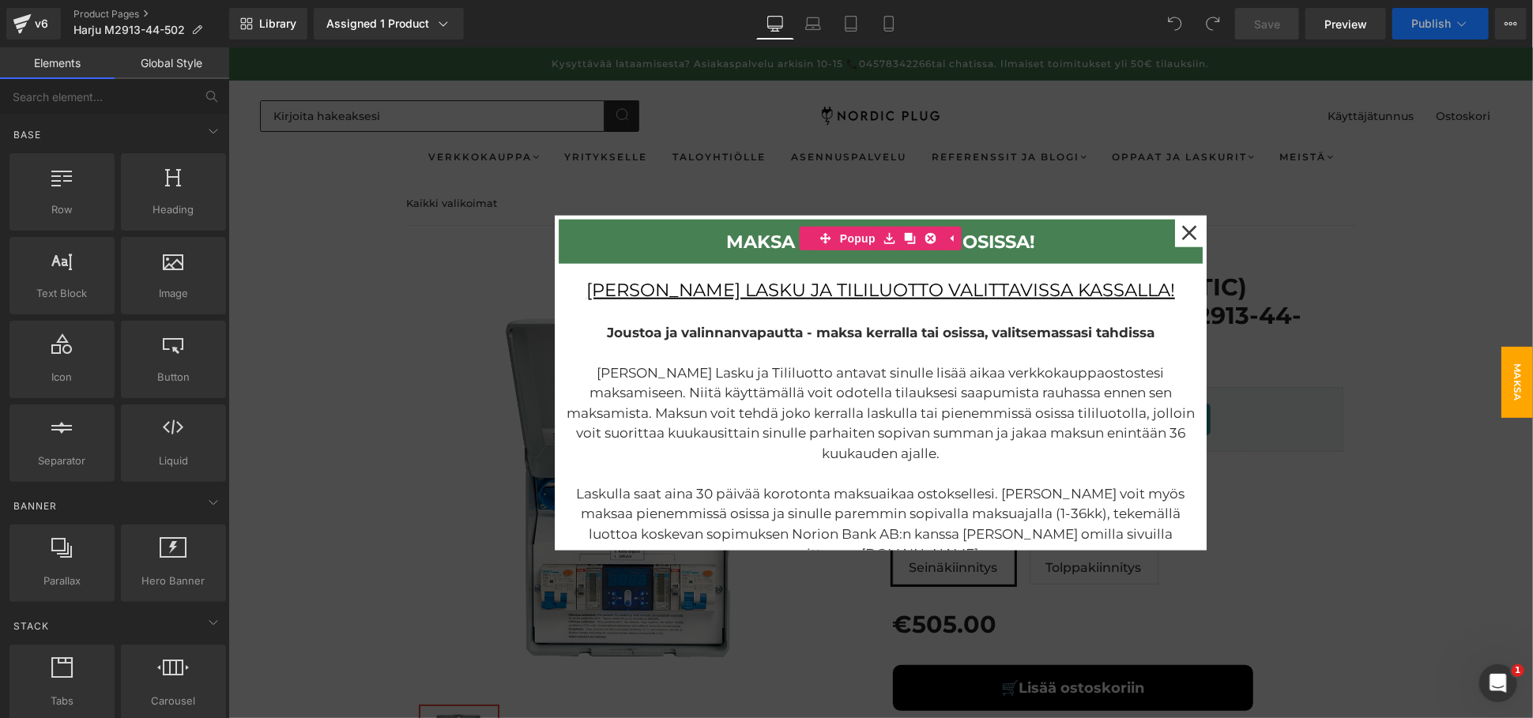
drag, startPoint x: 228, startPoint y: 47, endPoint x: 1391, endPoint y: 327, distance: 1196.5
click at [1391, 327] on div at bounding box center [880, 382] width 1305 height 671
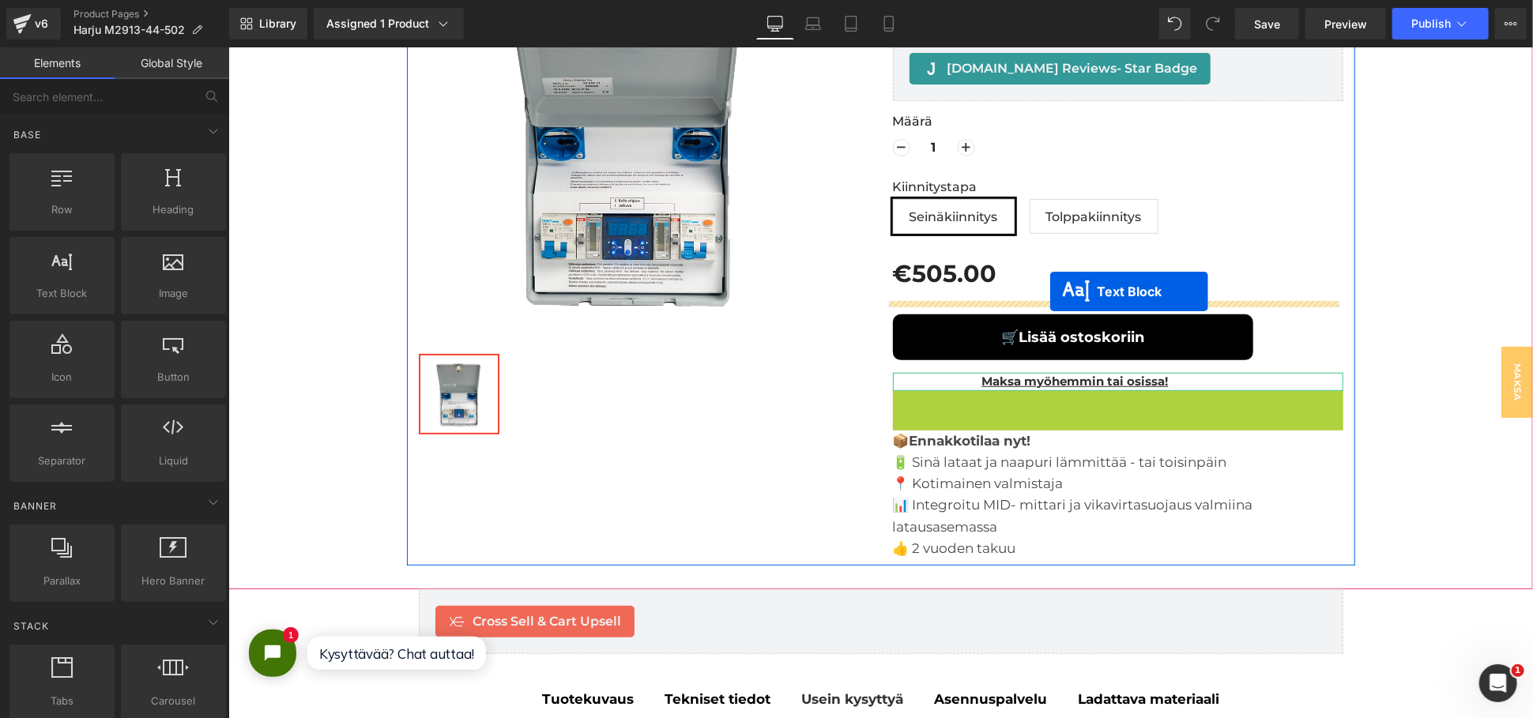
drag, startPoint x: 1064, startPoint y: 412, endPoint x: 1049, endPoint y: 290, distance: 123.3
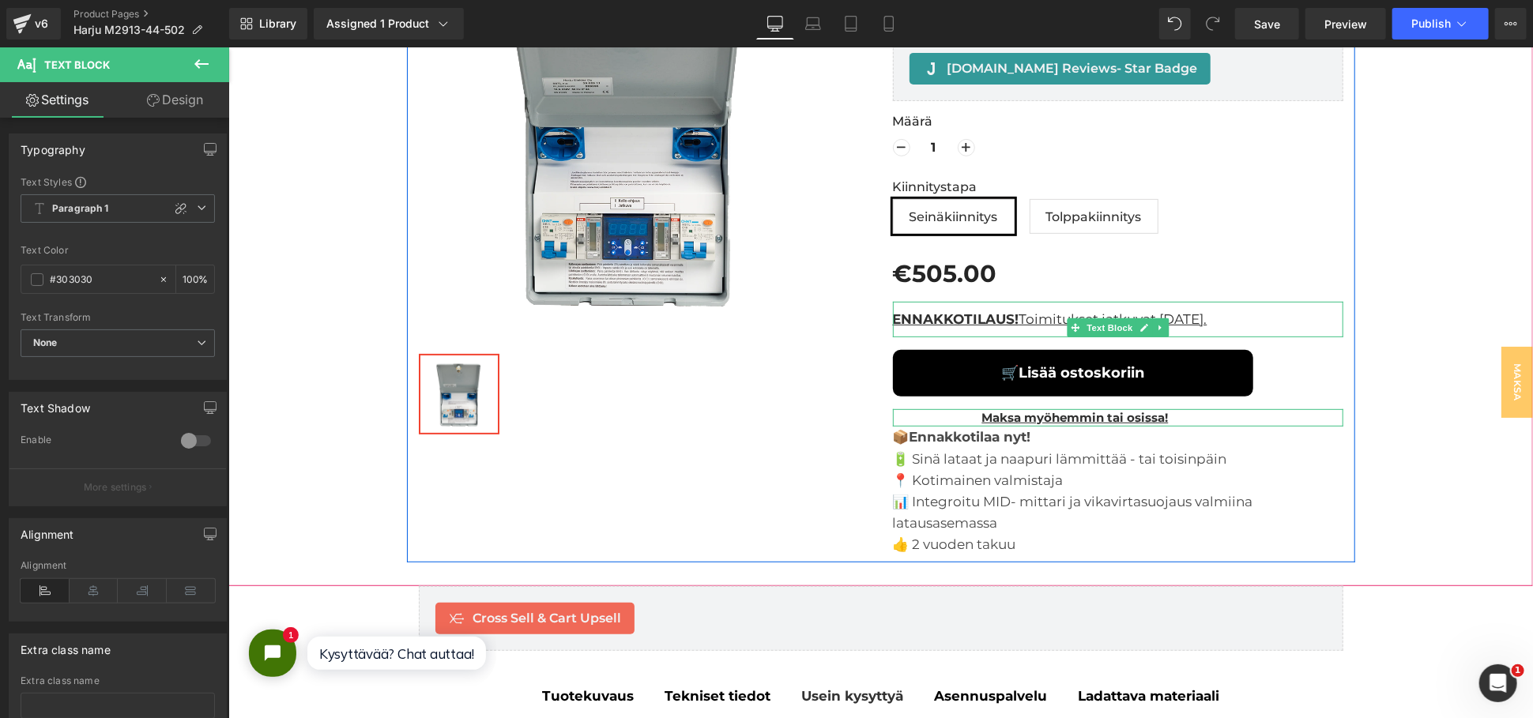
click at [952, 303] on div at bounding box center [1117, 303] width 450 height 4
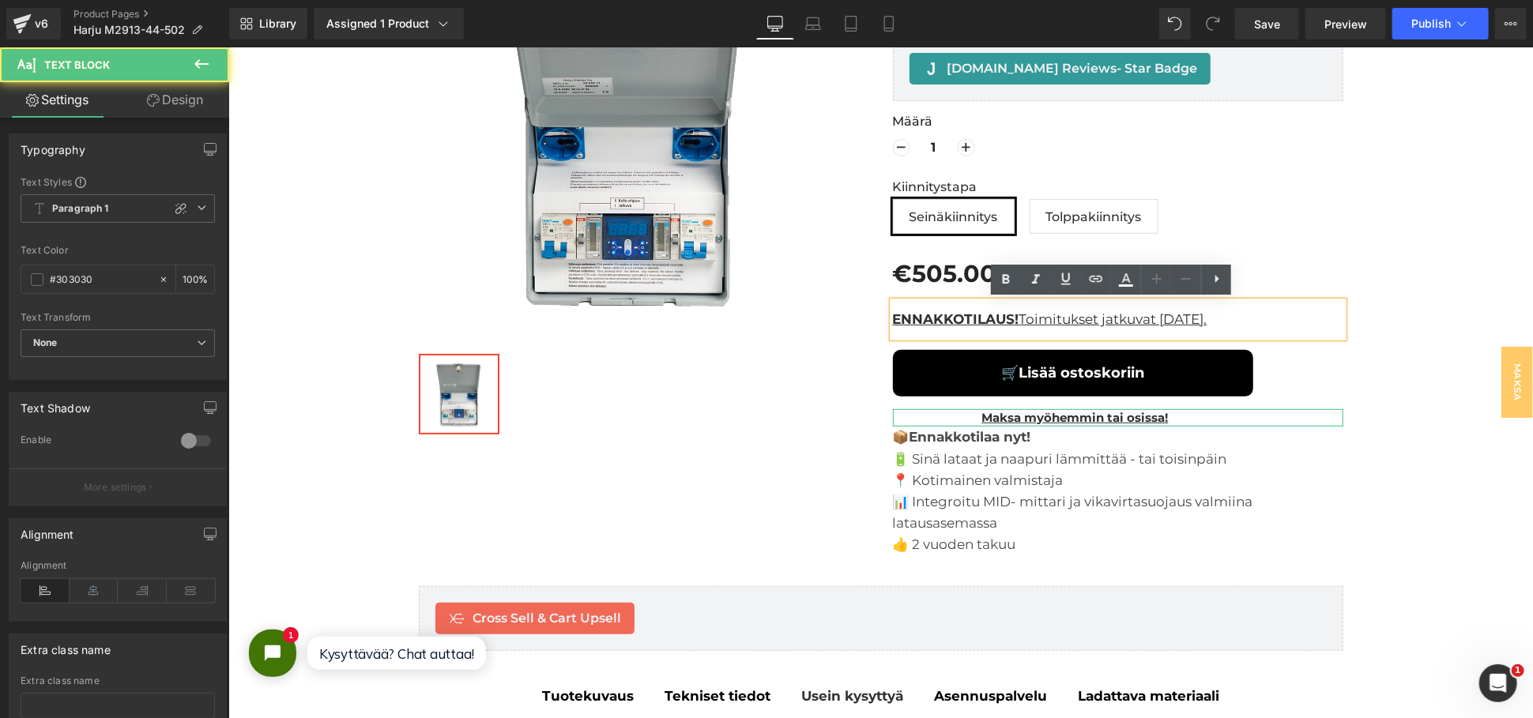
click at [1009, 317] on strong "ENNAKKOTILAUS!" at bounding box center [955, 319] width 126 height 16
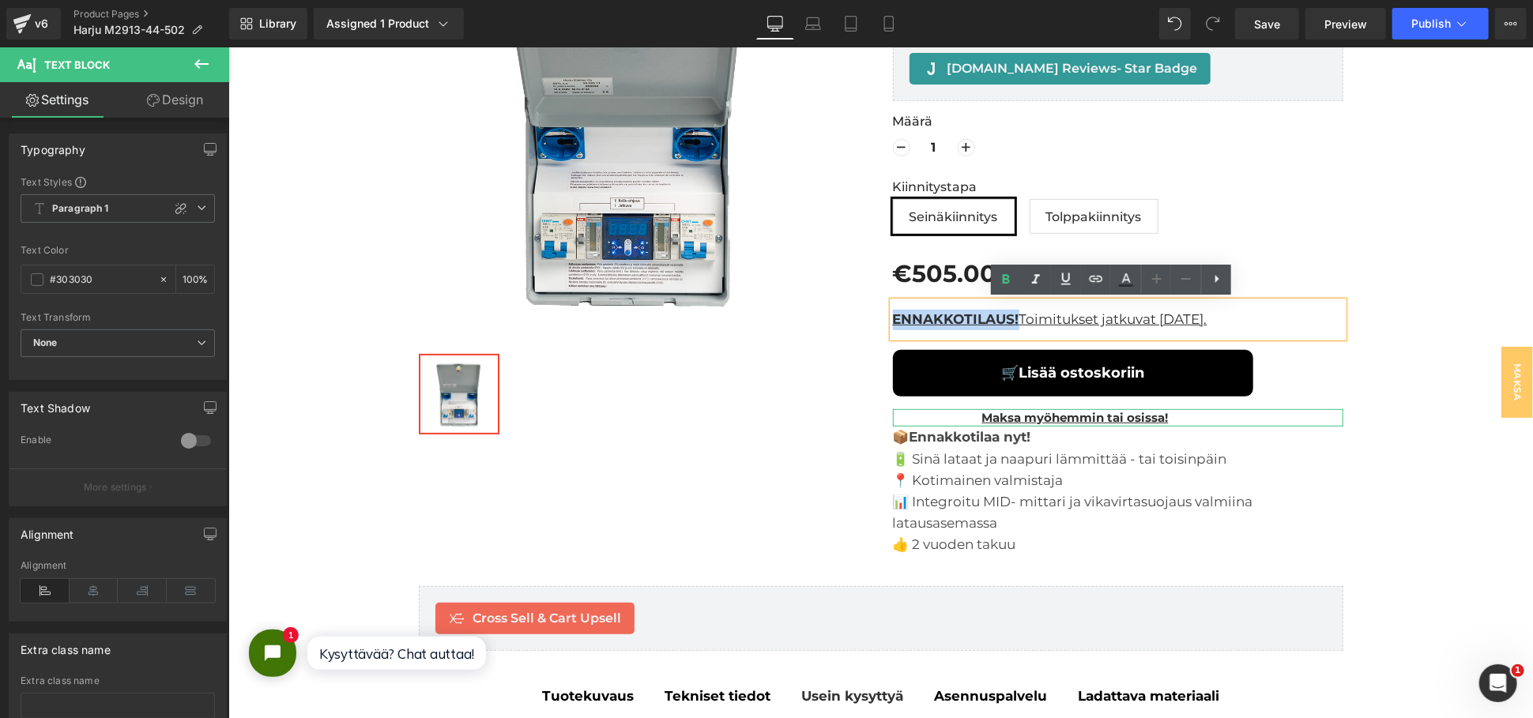
drag, startPoint x: 1010, startPoint y: 314, endPoint x: 884, endPoint y: 320, distance: 125.8
click at [892, 320] on u "ENNAKKOTILAUS! Toimitukset jatkuvat [DATE]." at bounding box center [1049, 319] width 314 height 16
click at [1132, 271] on icon at bounding box center [1126, 279] width 19 height 19
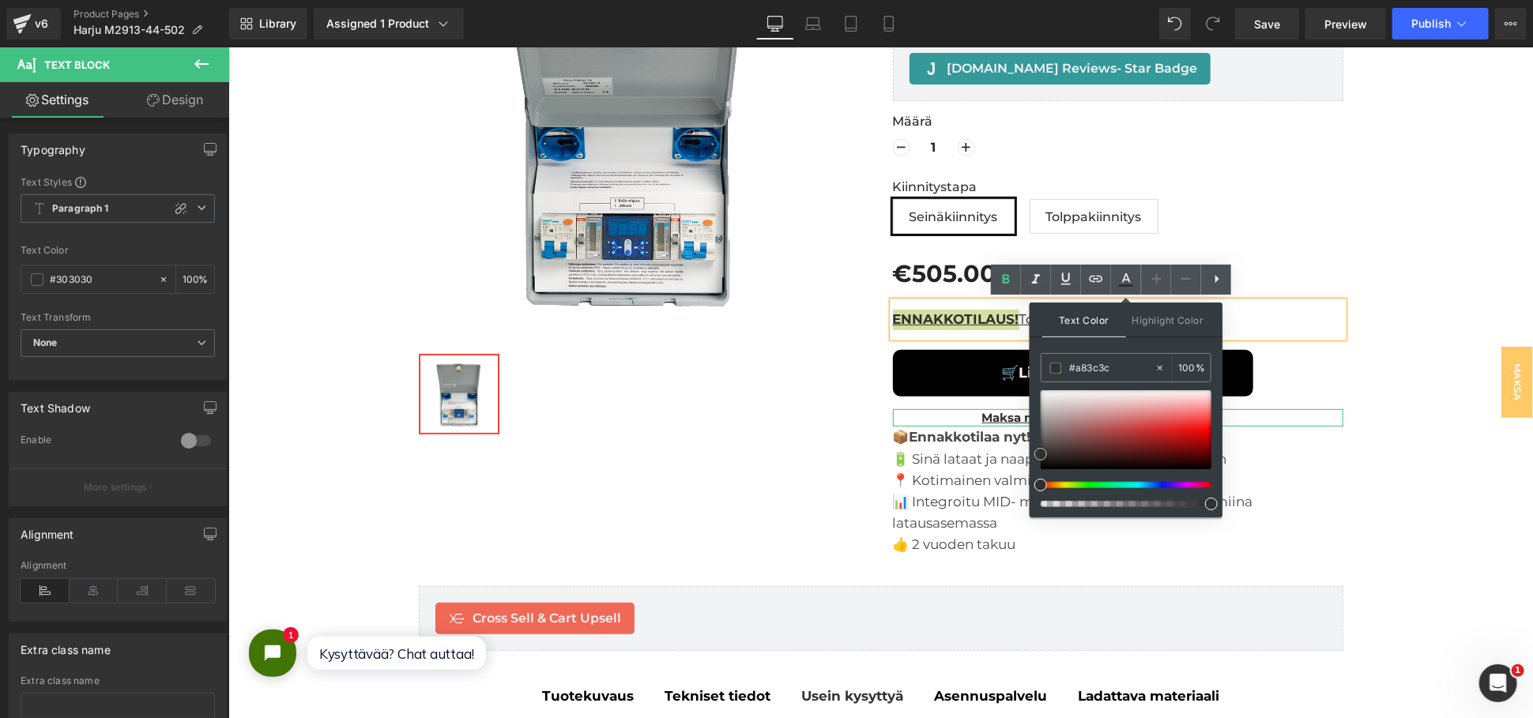
type input "#e91010"
drag, startPoint x: 1268, startPoint y: 496, endPoint x: 1229, endPoint y: 403, distance: 101.0
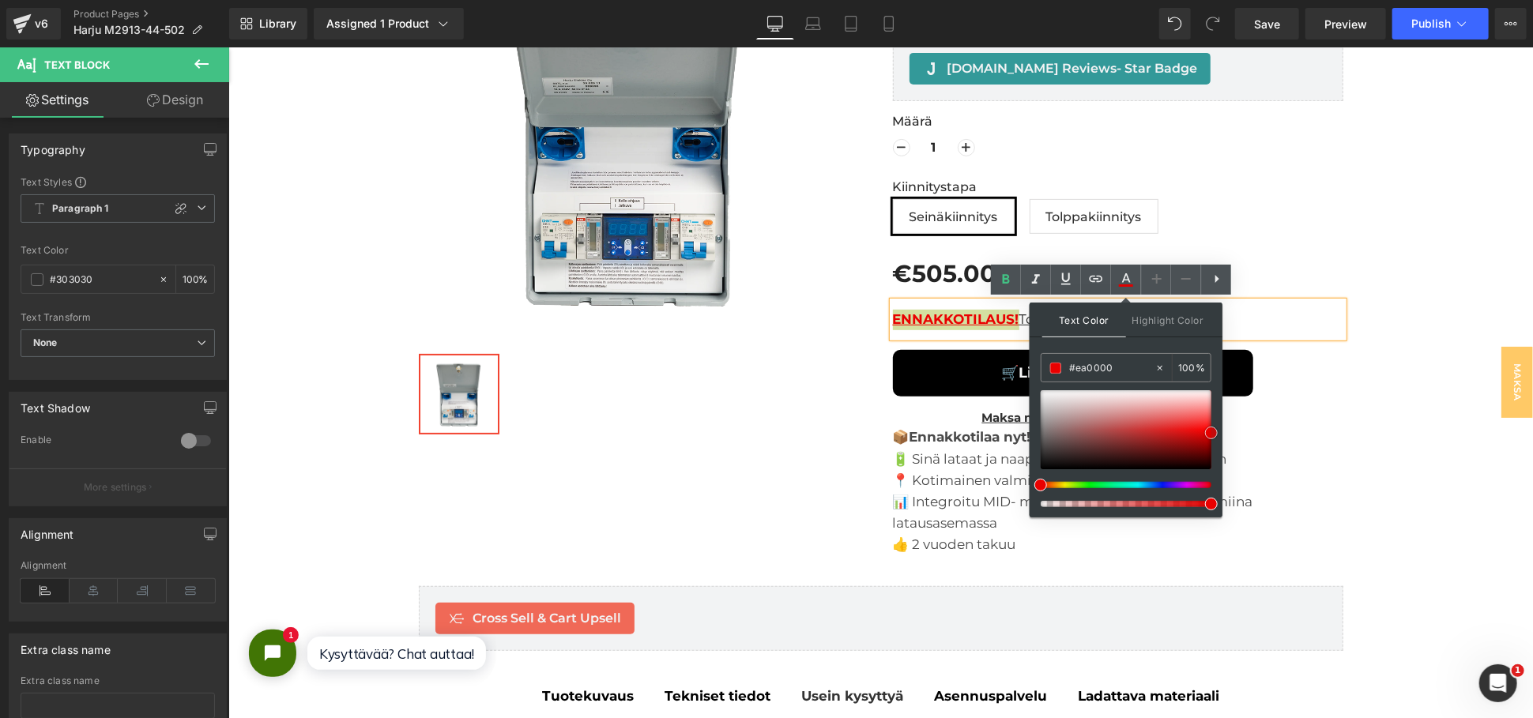
type input "#ef0000"
drag, startPoint x: 1410, startPoint y: 477, endPoint x: 1223, endPoint y: 421, distance: 194.7
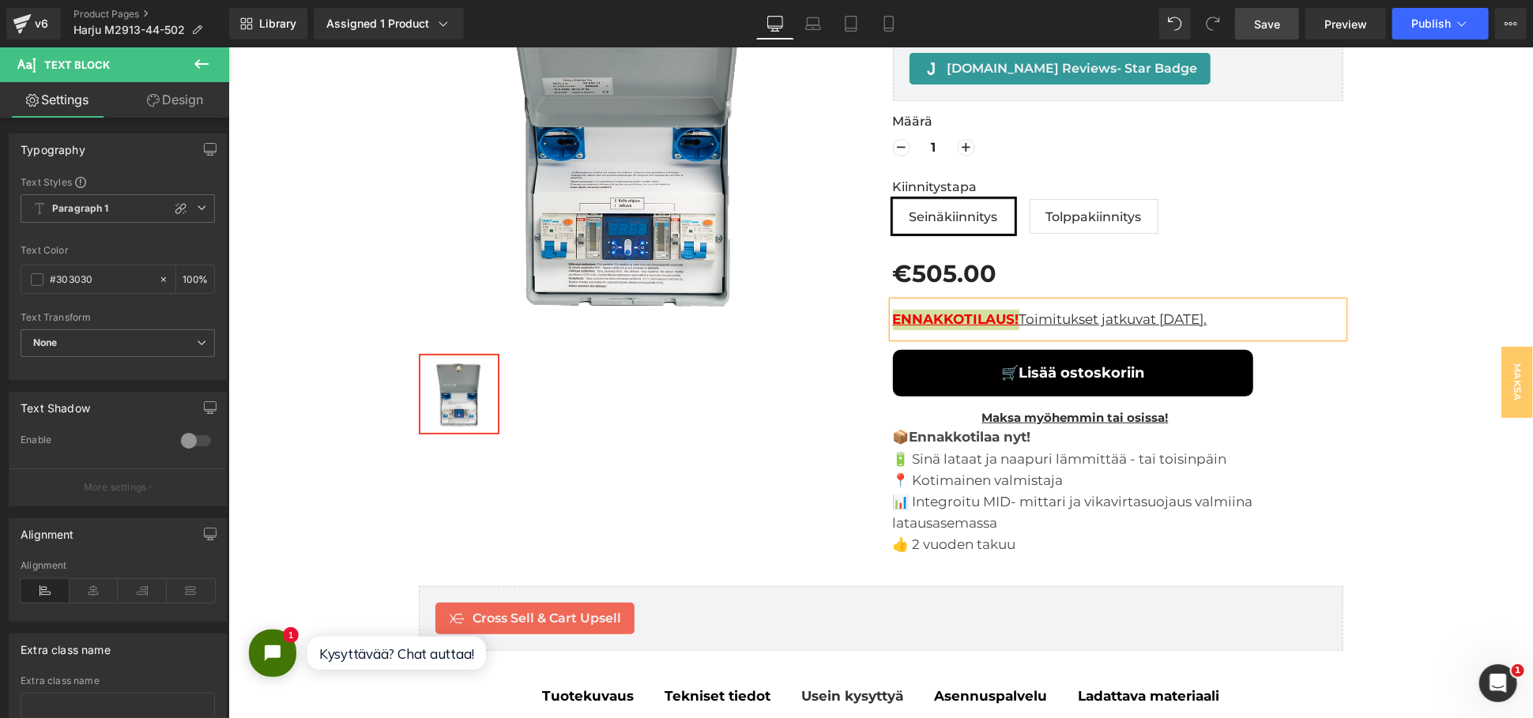
click at [1275, 27] on span "Save" at bounding box center [1267, 24] width 26 height 17
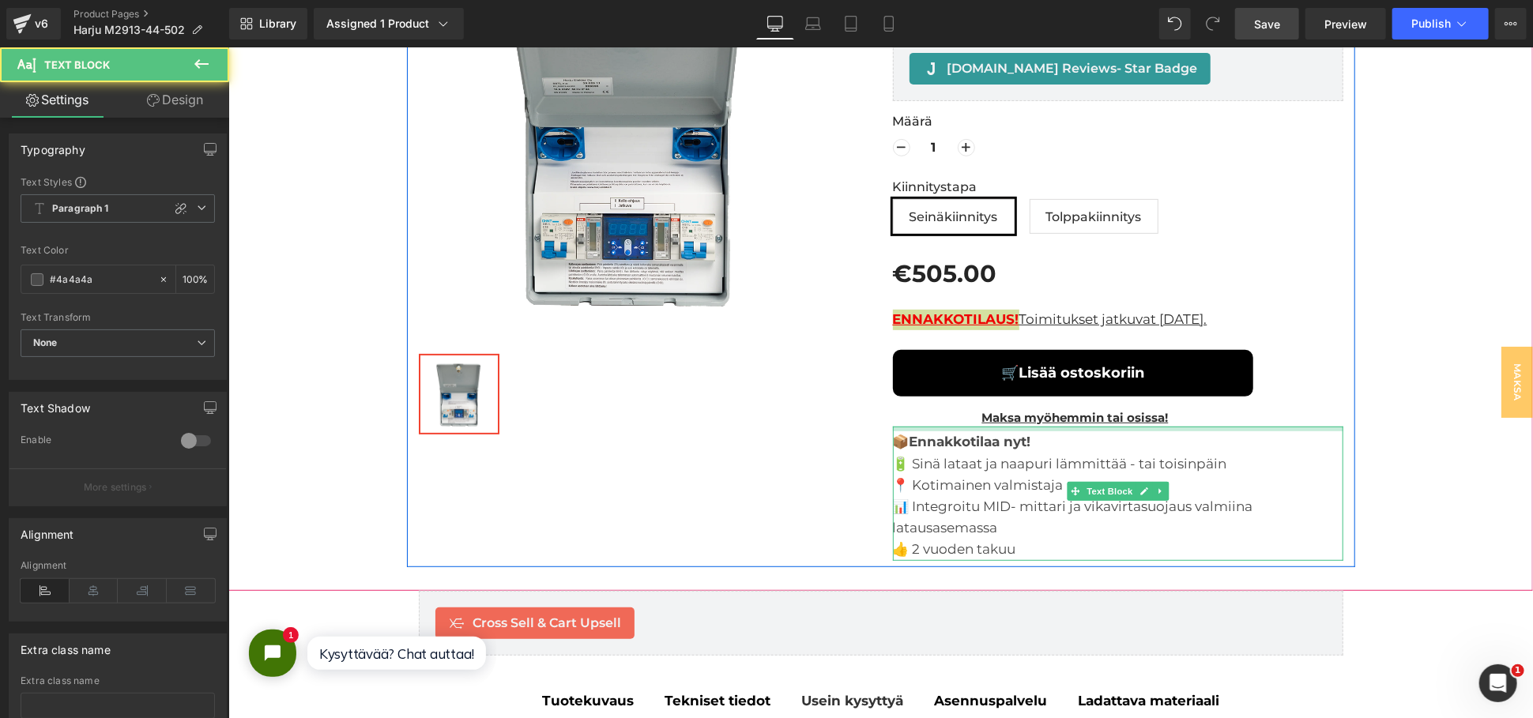
click at [1079, 433] on div "📦 Ennakkotilaa nyt! 🔋 Sinä lataat ja naapuri lämmittää - tai toisinpäin 📍 Kotim…" at bounding box center [1117, 493] width 450 height 134
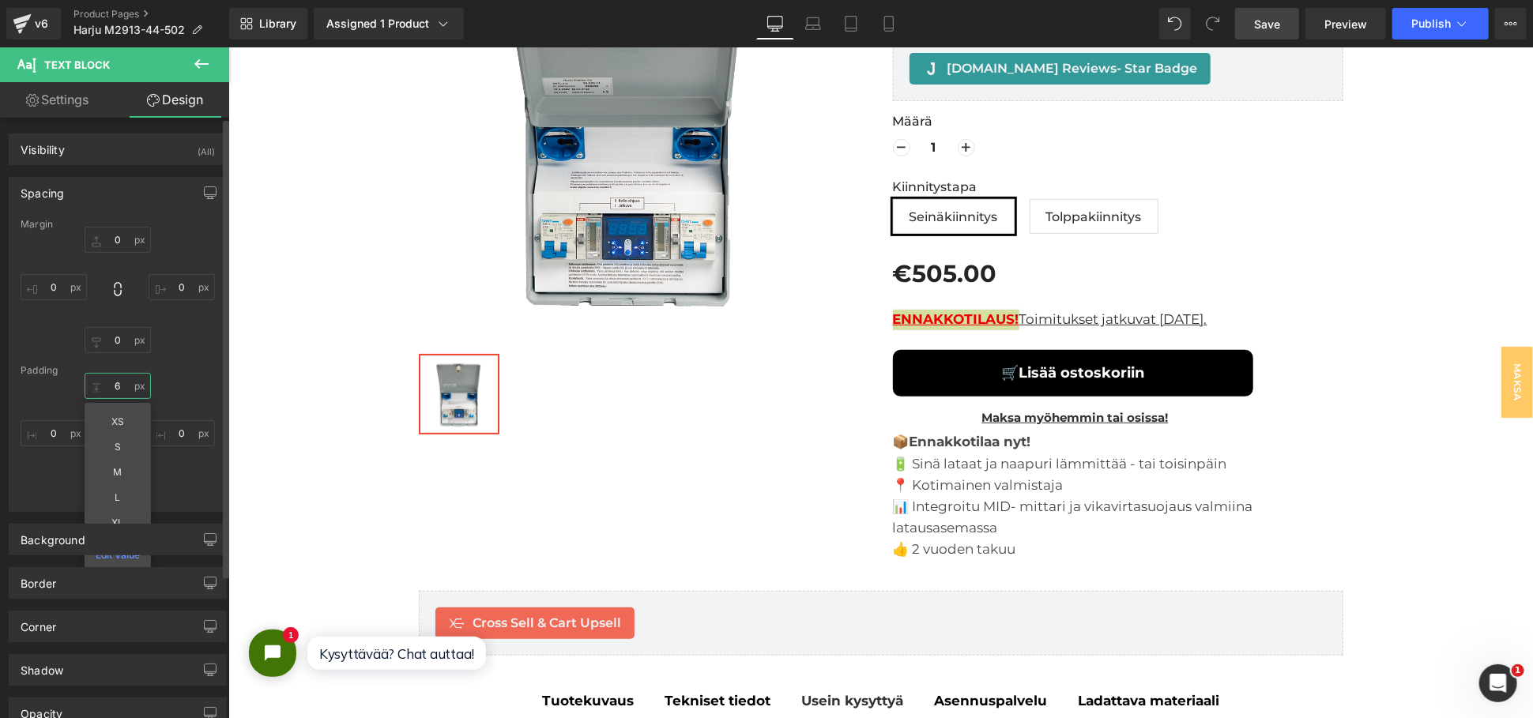
click at [119, 390] on input "6" at bounding box center [118, 386] width 66 height 26
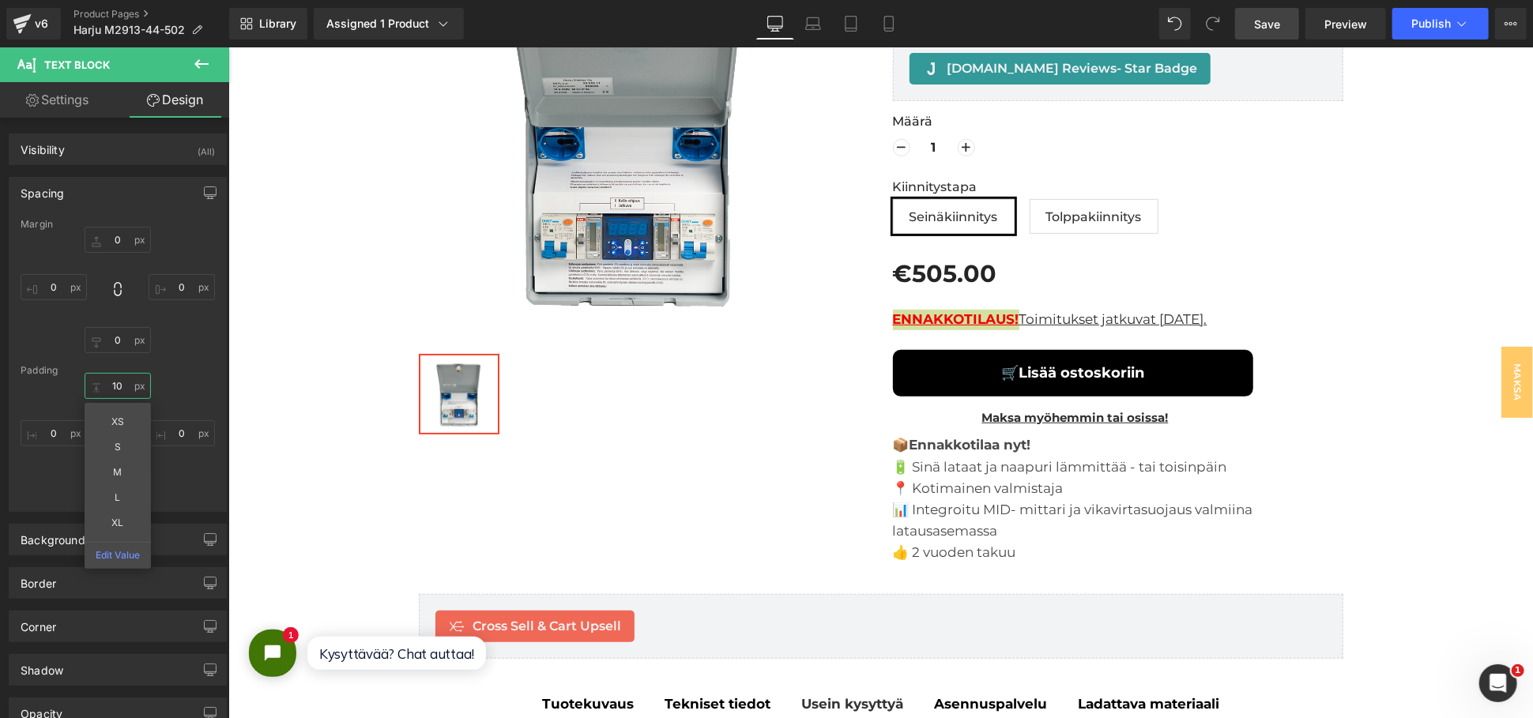
type input "10"
click at [1283, 16] on link "Save" at bounding box center [1267, 24] width 64 height 32
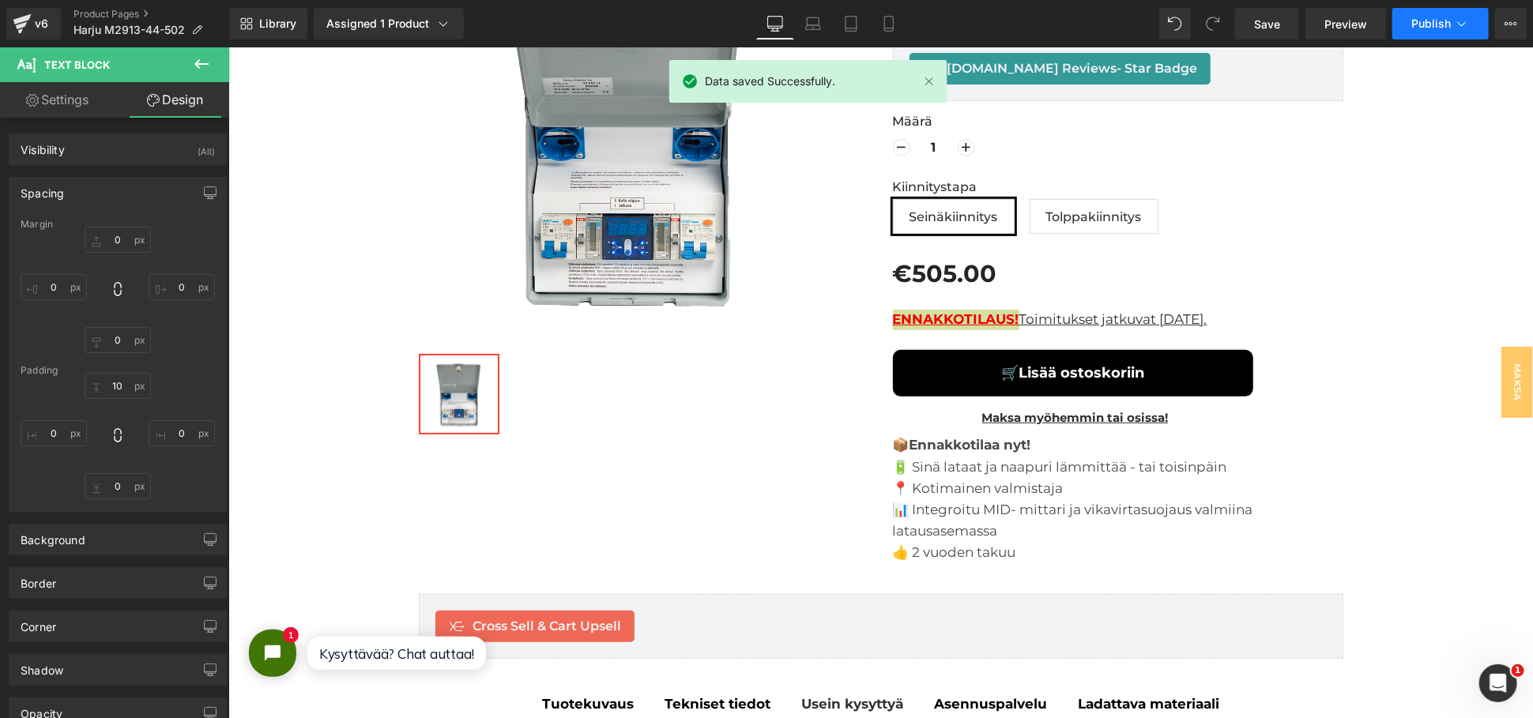
click at [1458, 26] on icon at bounding box center [1462, 24] width 16 height 16
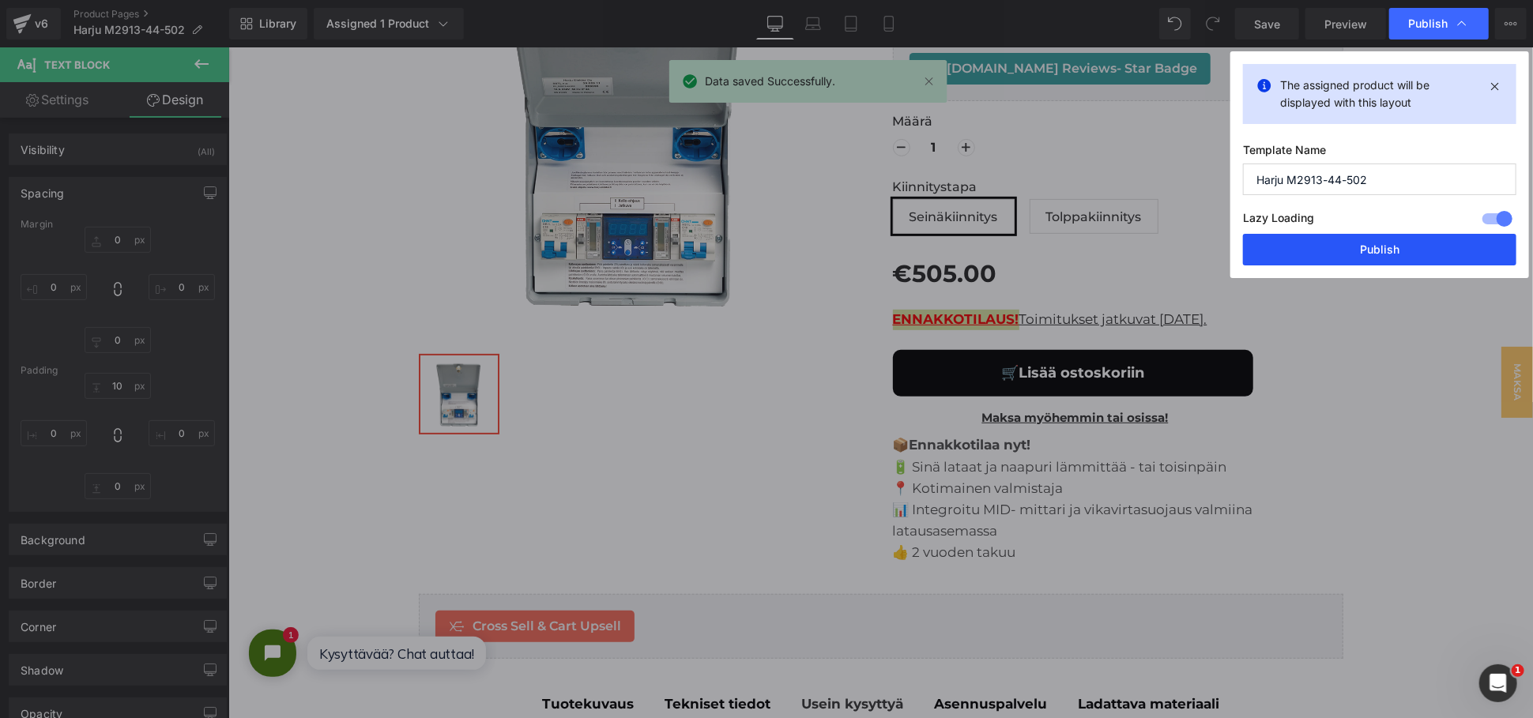
click at [1301, 239] on button "Publish" at bounding box center [1379, 250] width 273 height 32
